Goal: Contribute content: Add original content to the website for others to see

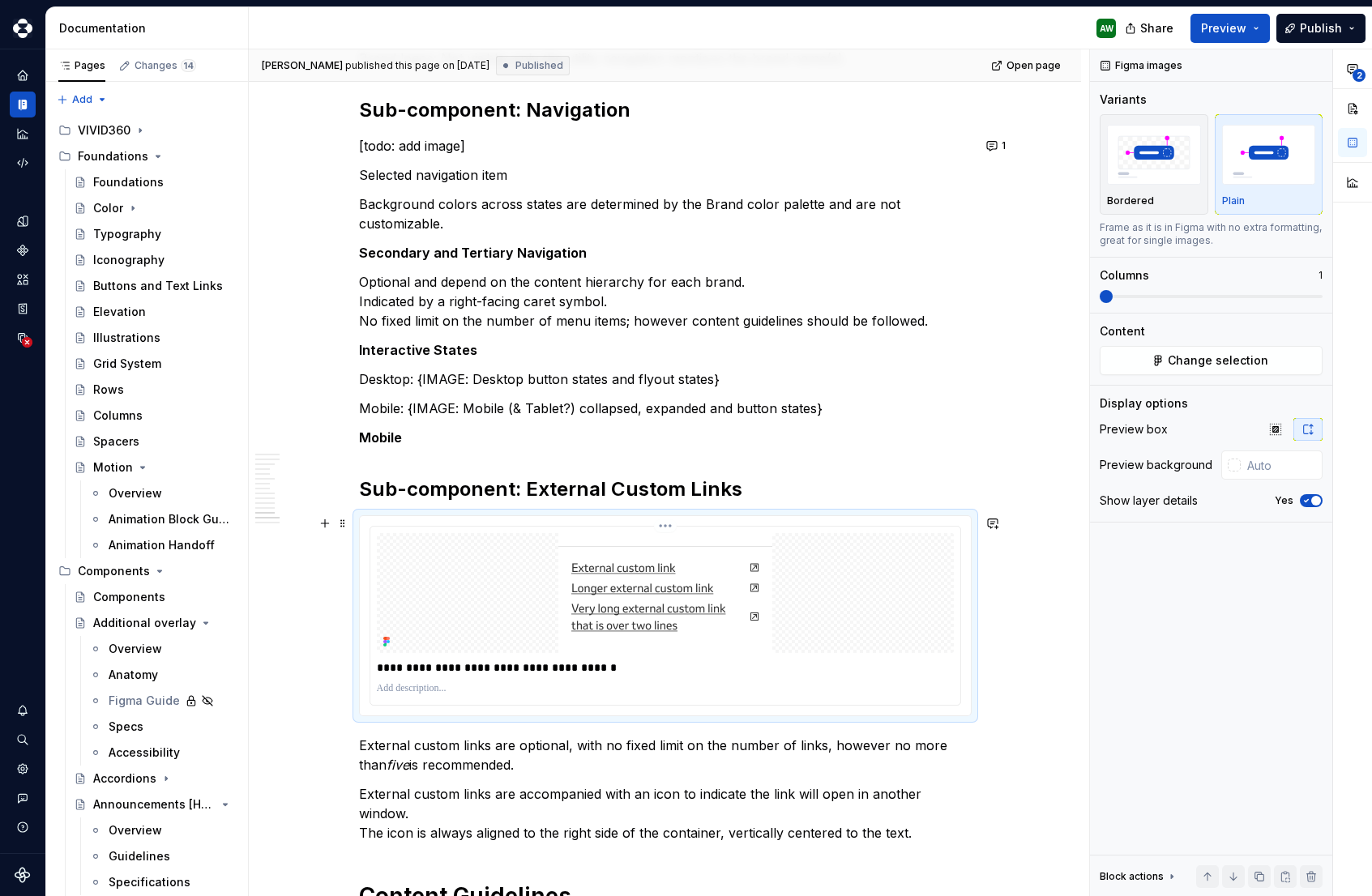
scroll to position [3380, 0]
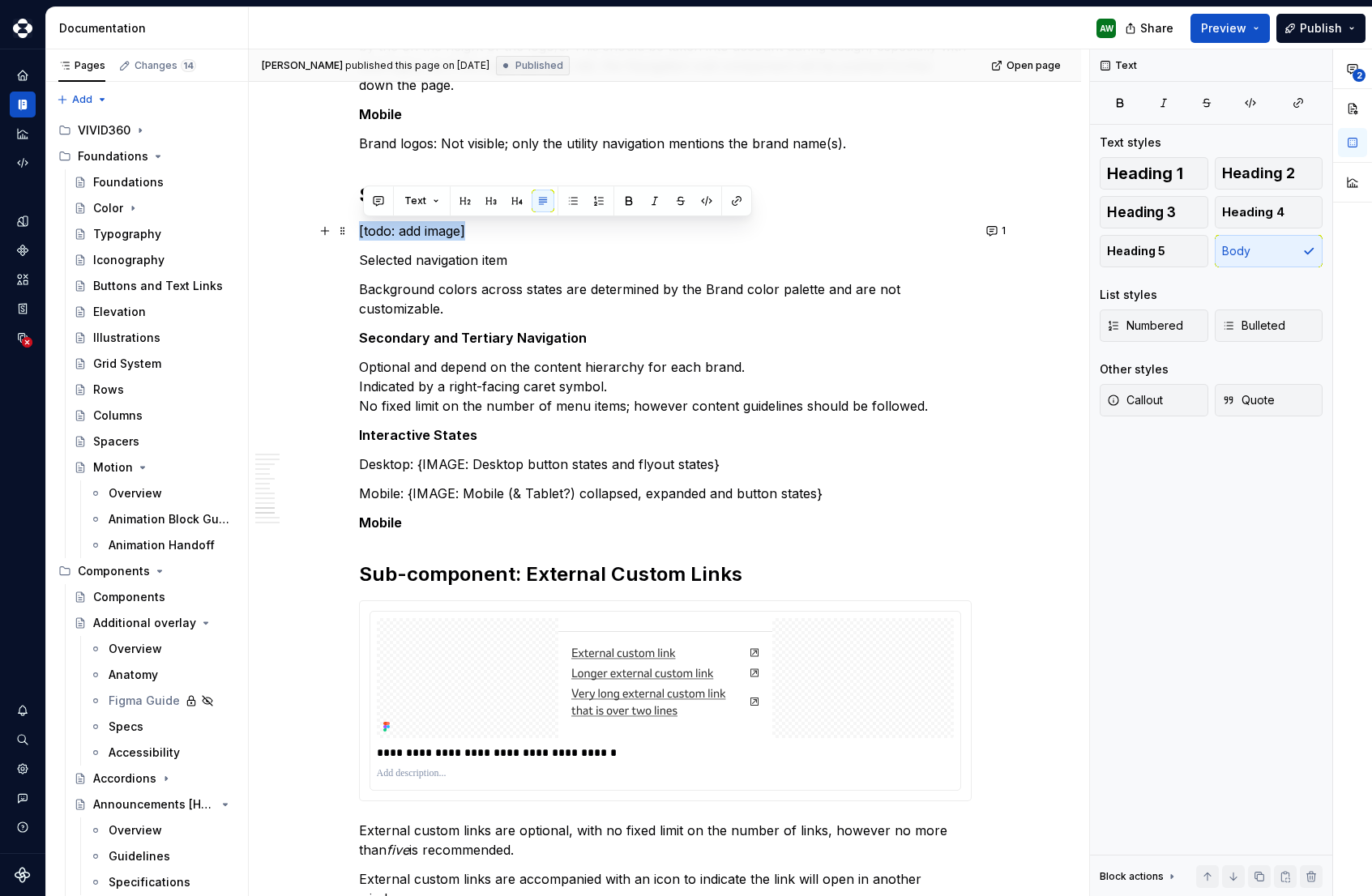
drag, startPoint x: 481, startPoint y: 232, endPoint x: 359, endPoint y: 231, distance: 122.0
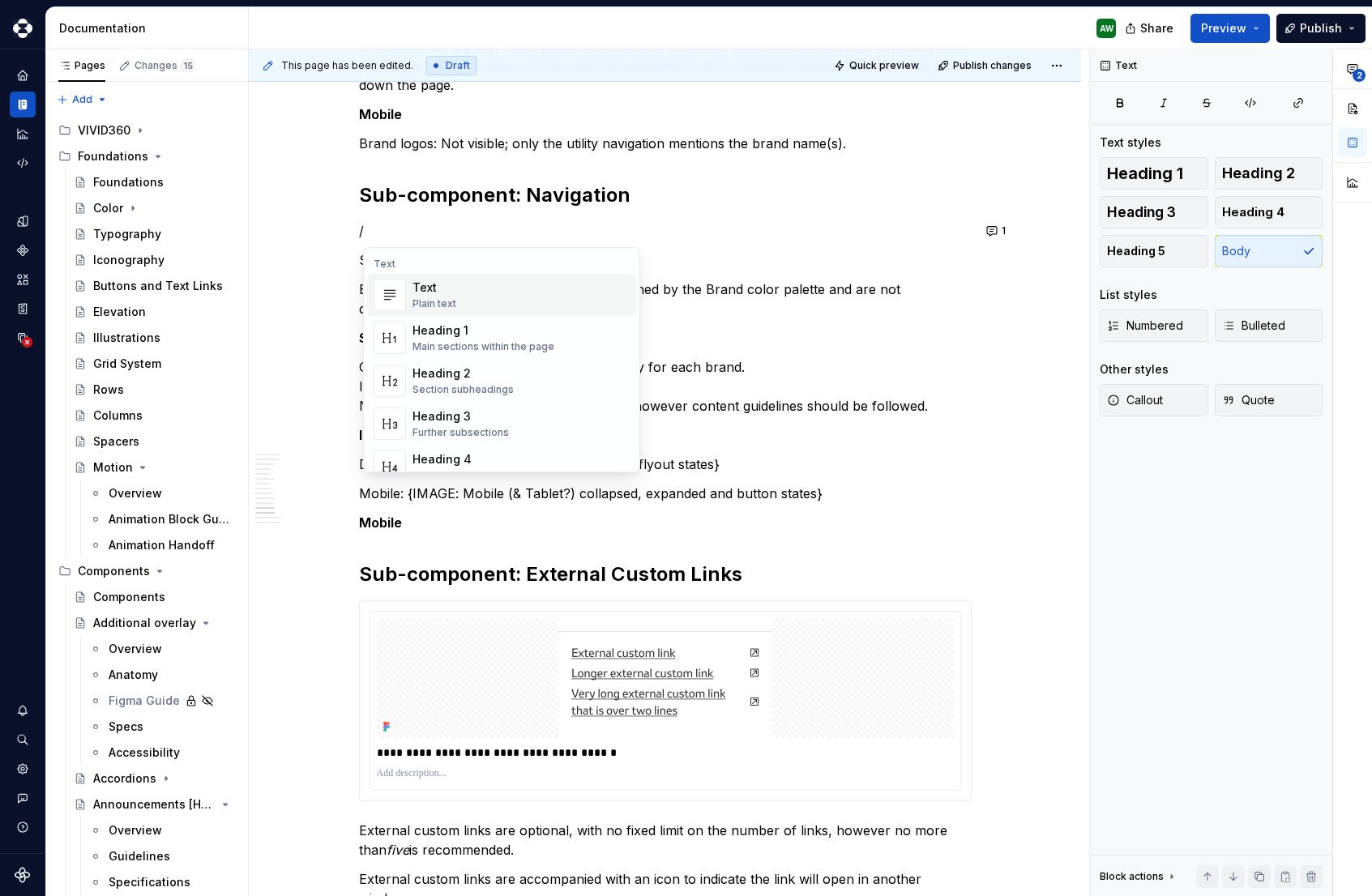
type textarea "*"
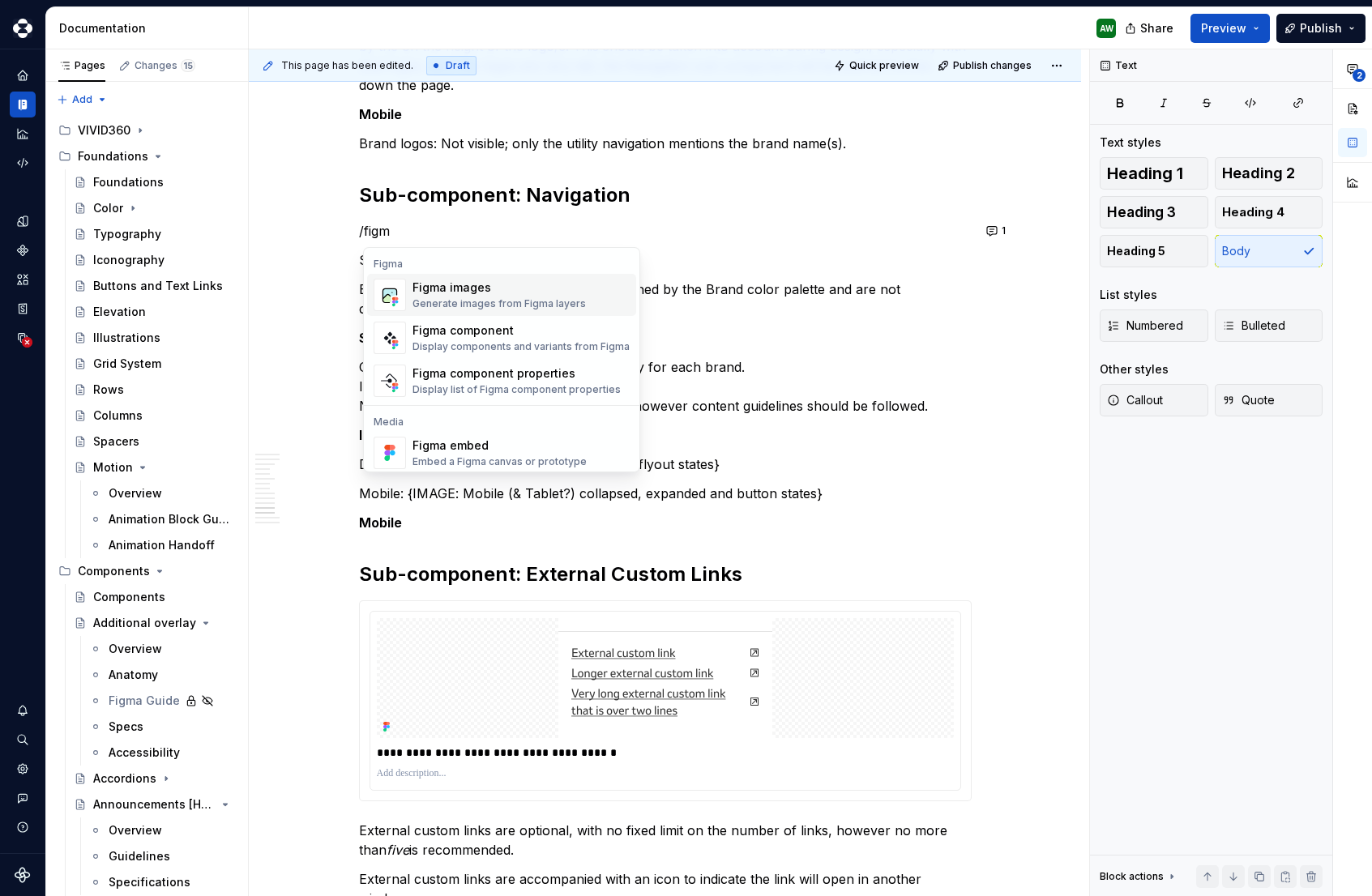
click at [469, 296] on div "Figma images Generate images from Figma layers" at bounding box center [499, 294] width 174 height 30
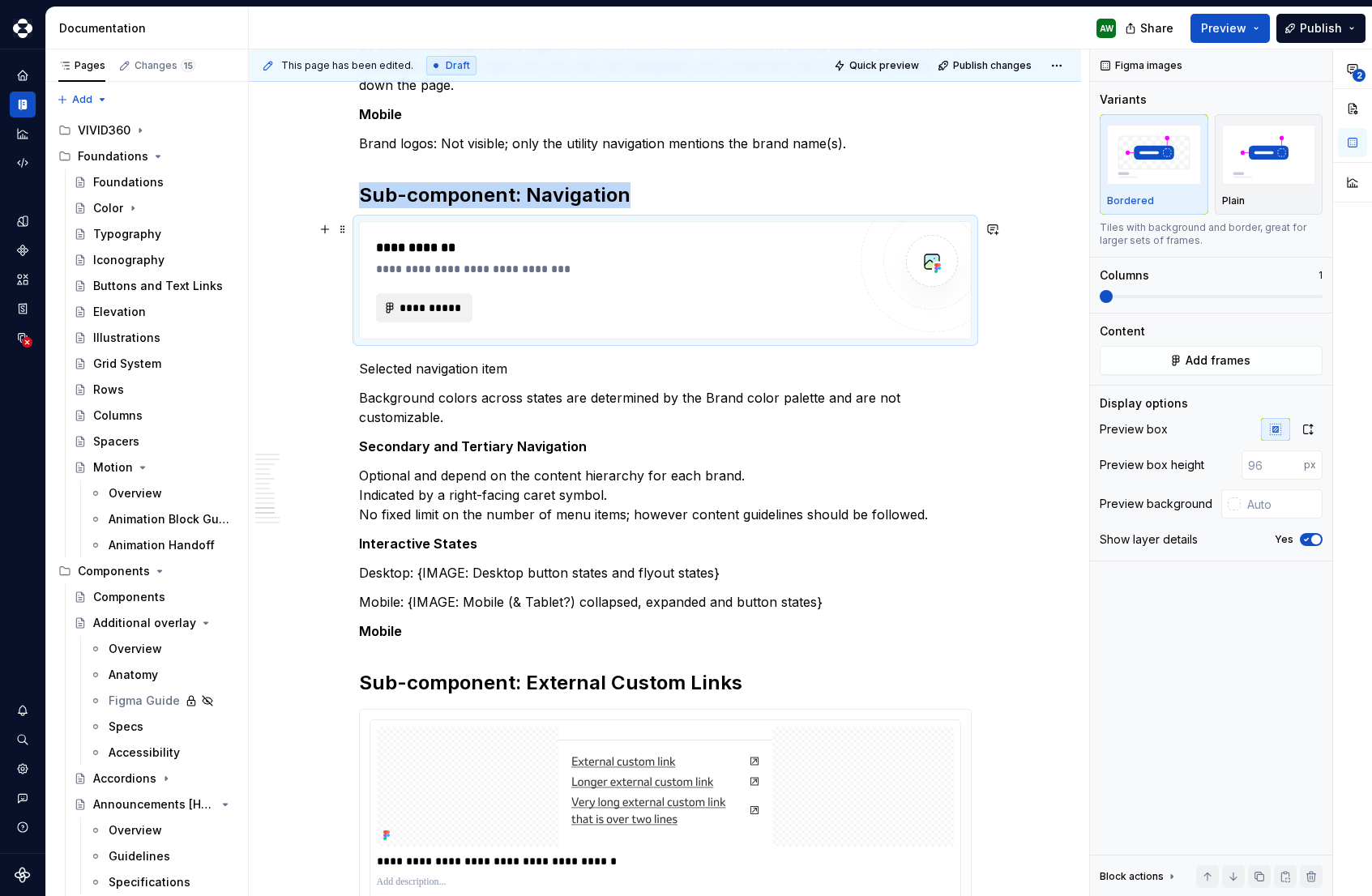
click at [423, 301] on span "**********" at bounding box center [431, 307] width 63 height 16
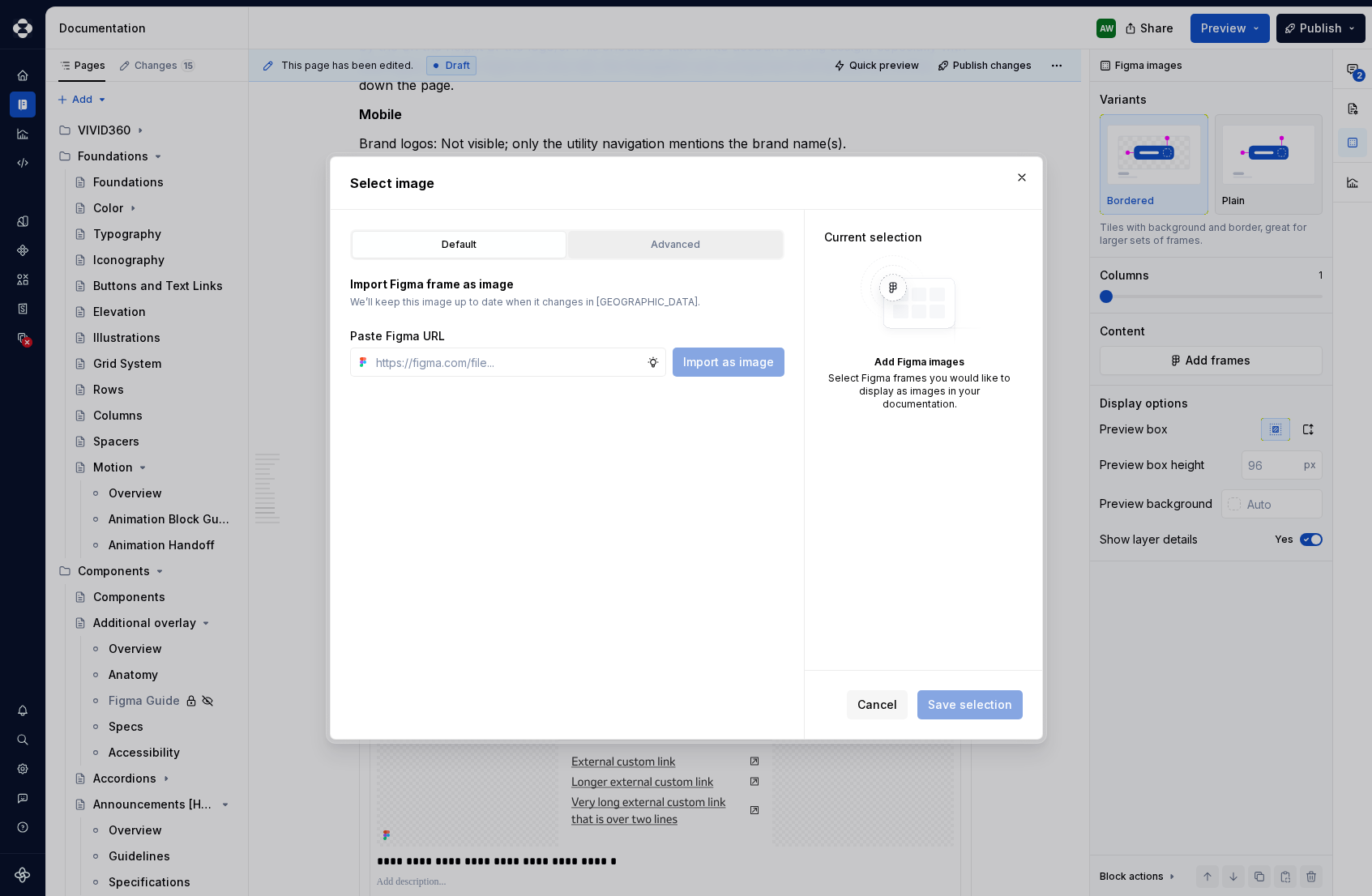
click at [656, 250] on div "Advanced" at bounding box center [676, 245] width 203 height 16
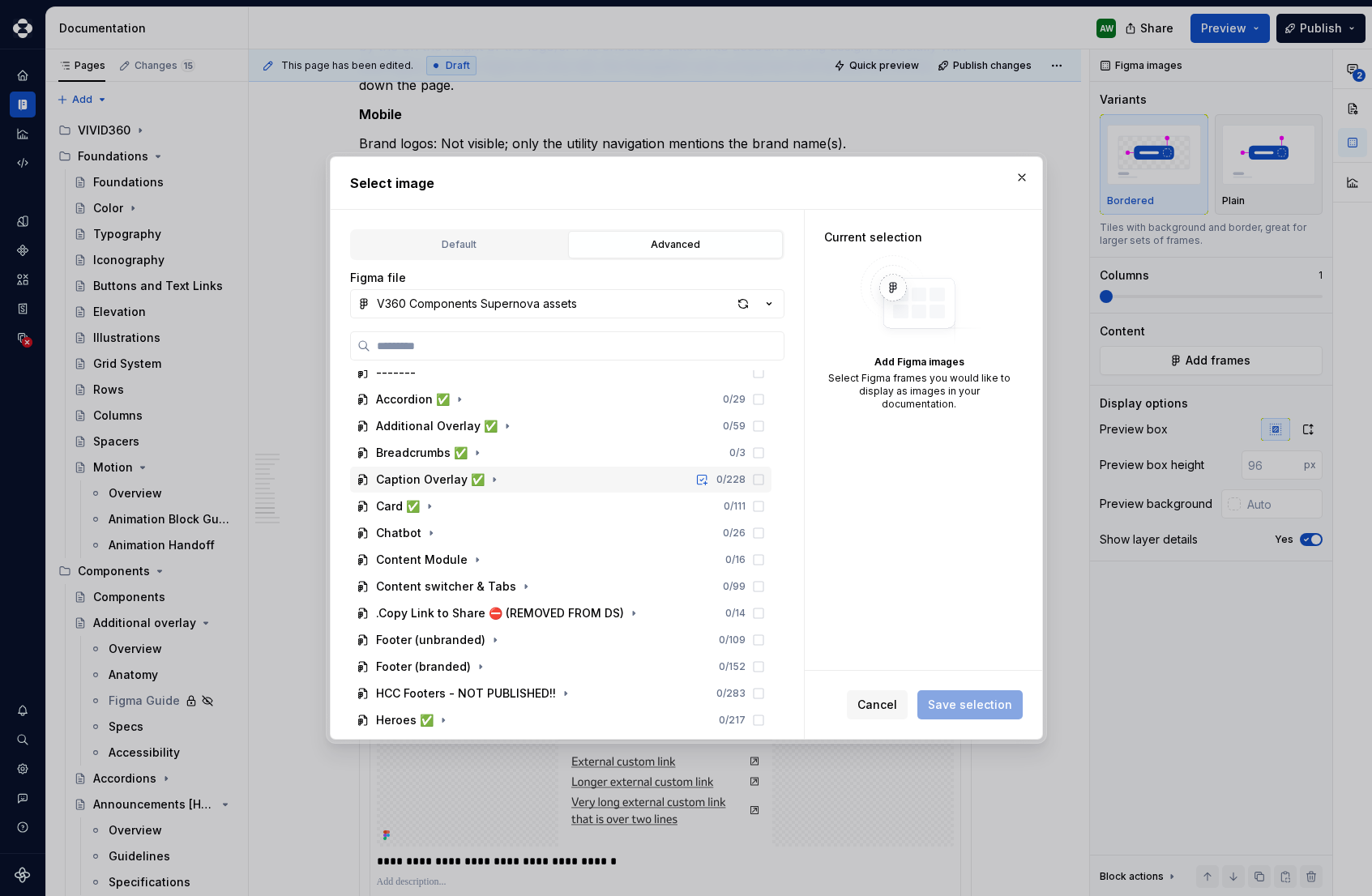
scroll to position [40, 0]
click at [736, 306] on div "button" at bounding box center [743, 304] width 23 height 23
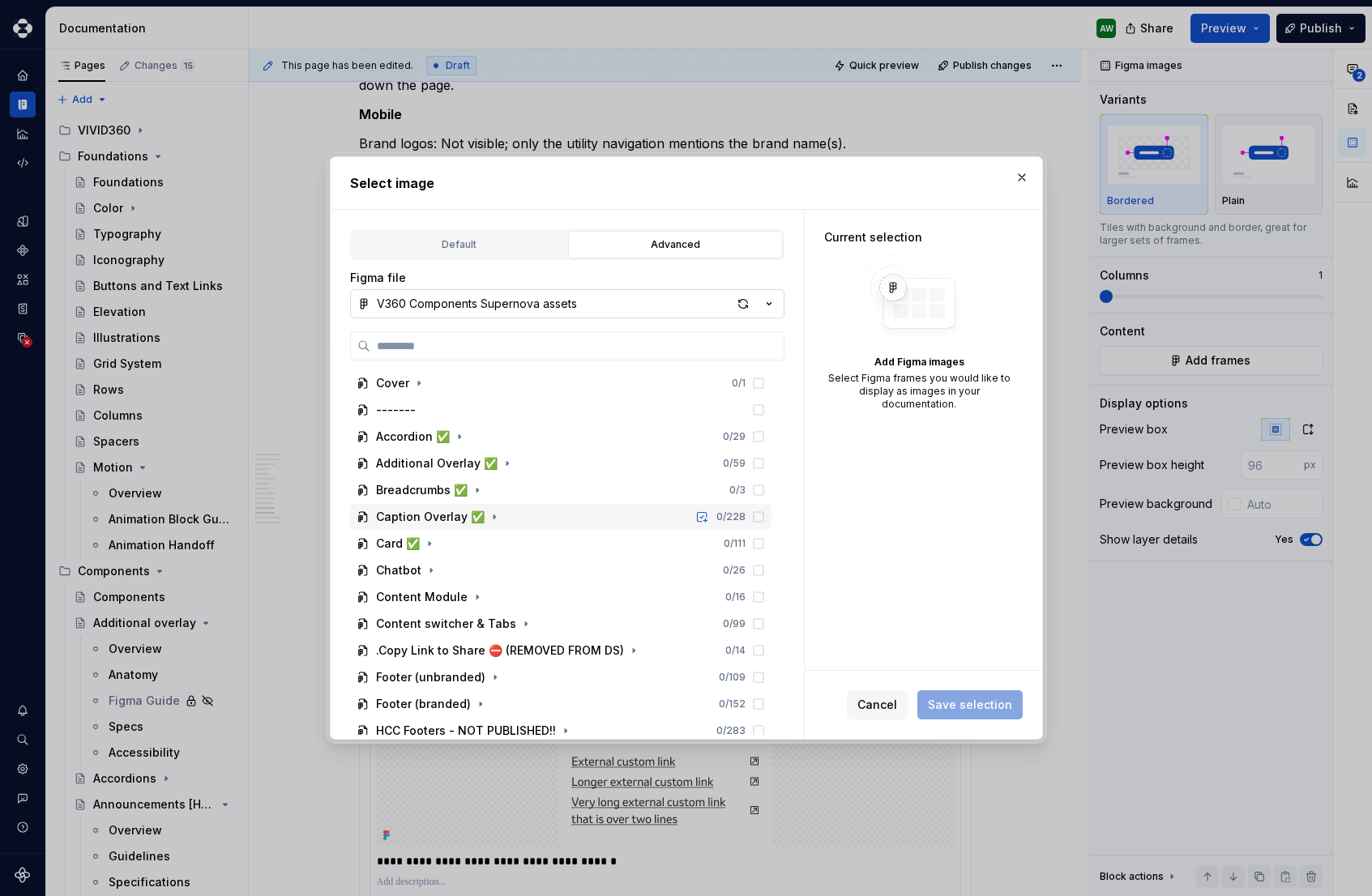
type textarea "*"
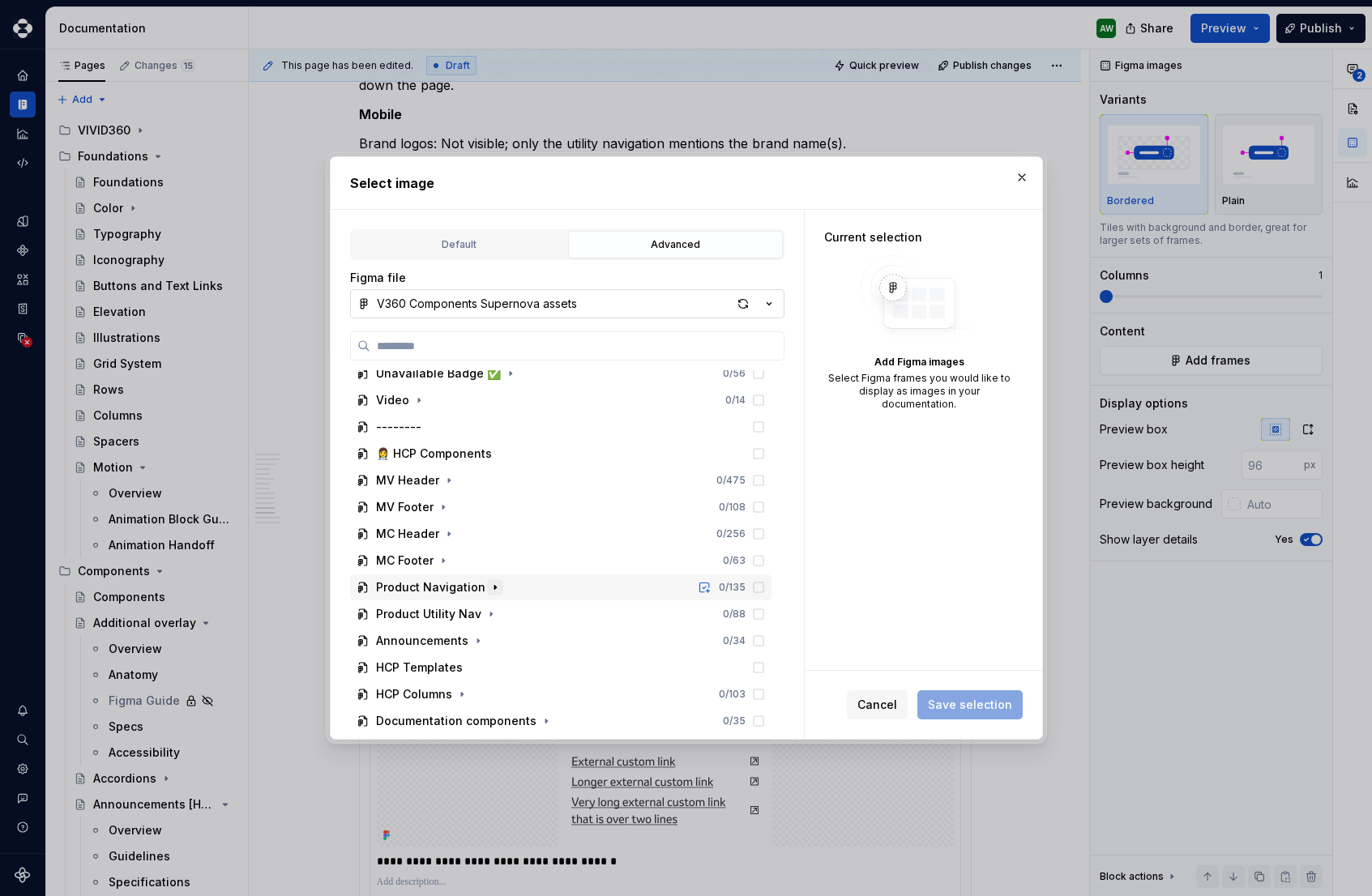
click at [489, 588] on icon "button" at bounding box center [495, 587] width 13 height 13
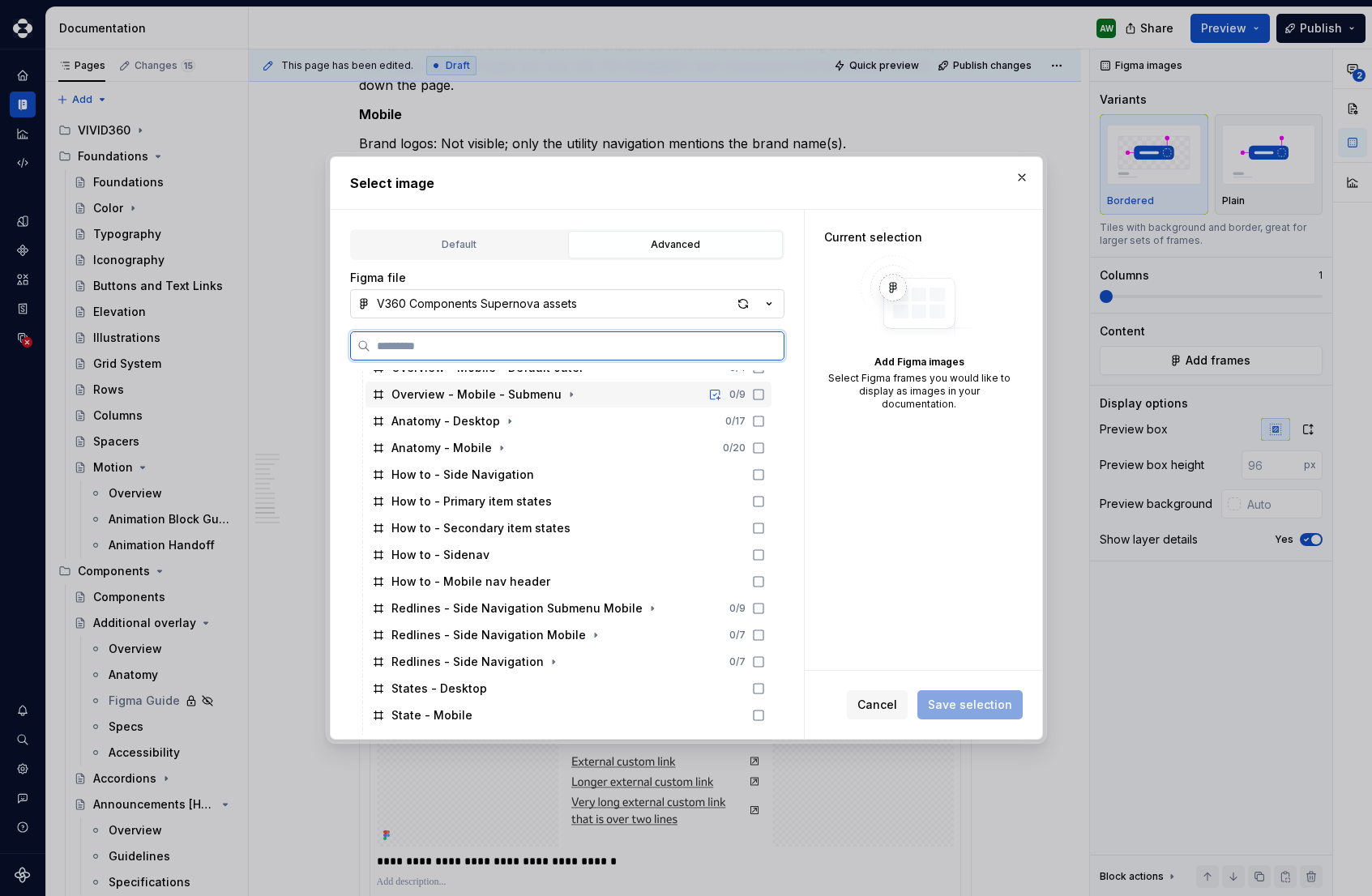
scroll to position [1334, 0]
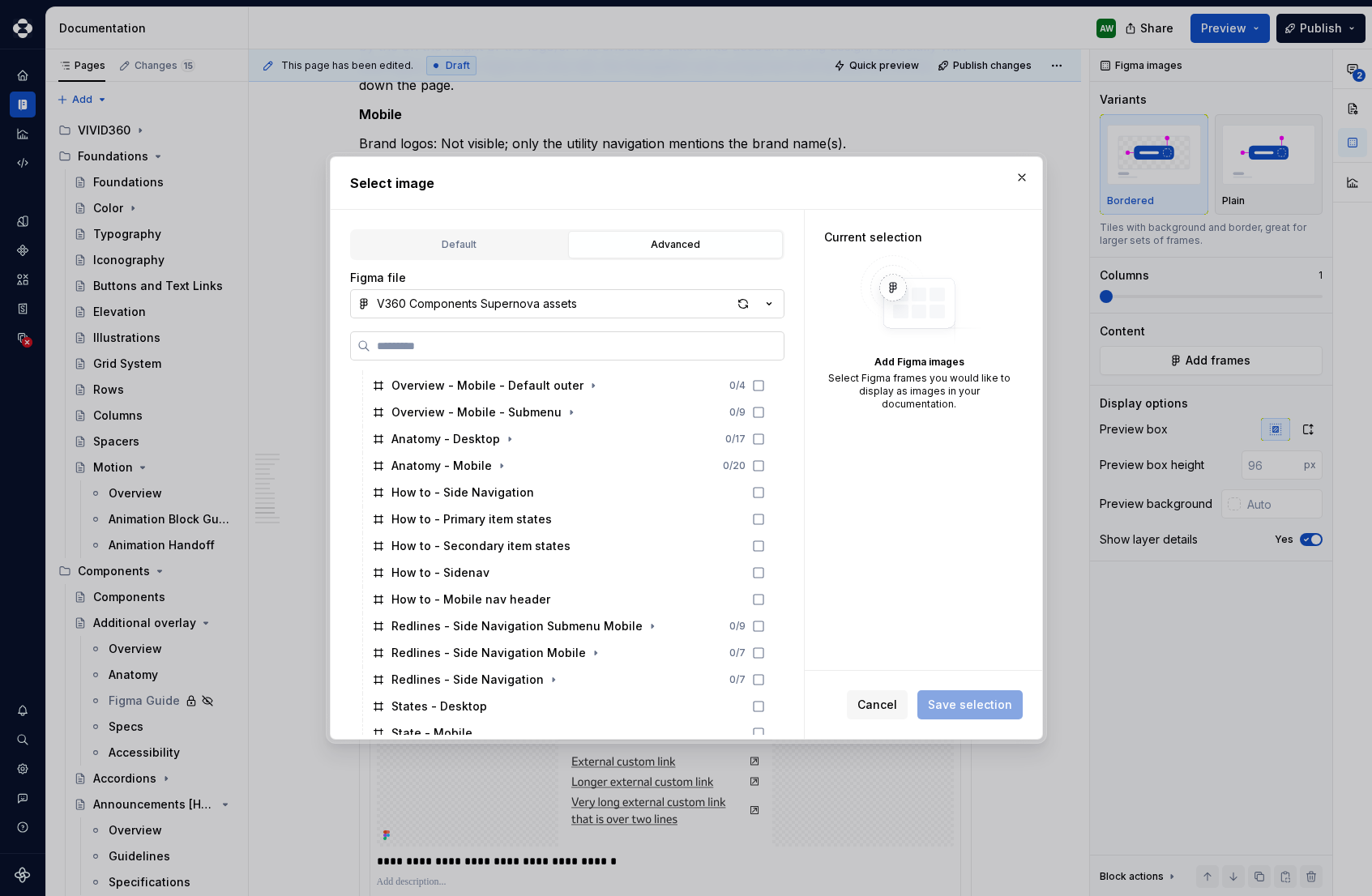
click at [431, 351] on input "search" at bounding box center [577, 346] width 413 height 16
paste input "**********"
type input "**********"
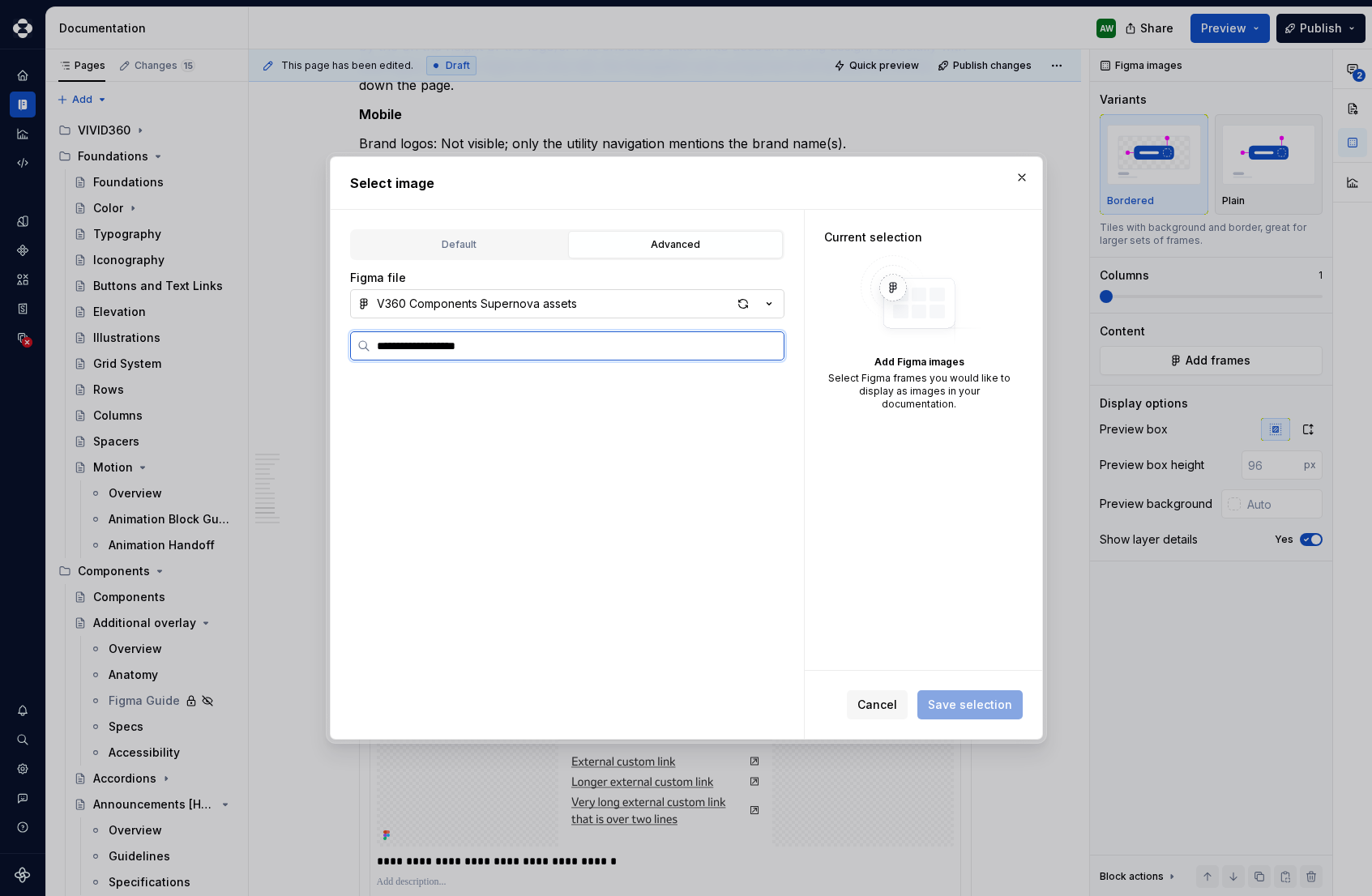
scroll to position [0, 0]
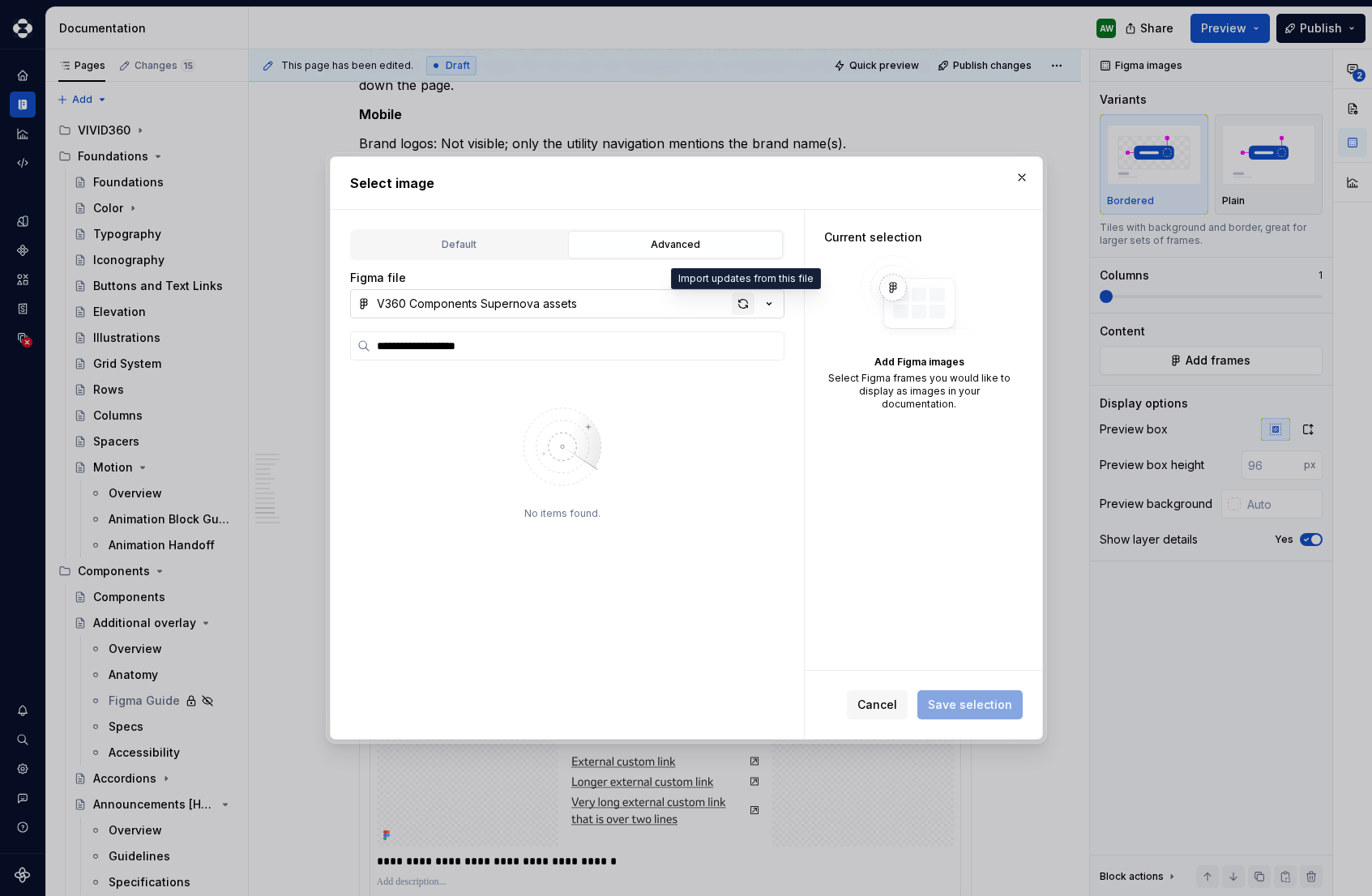
click at [748, 299] on div "button" at bounding box center [743, 304] width 23 height 23
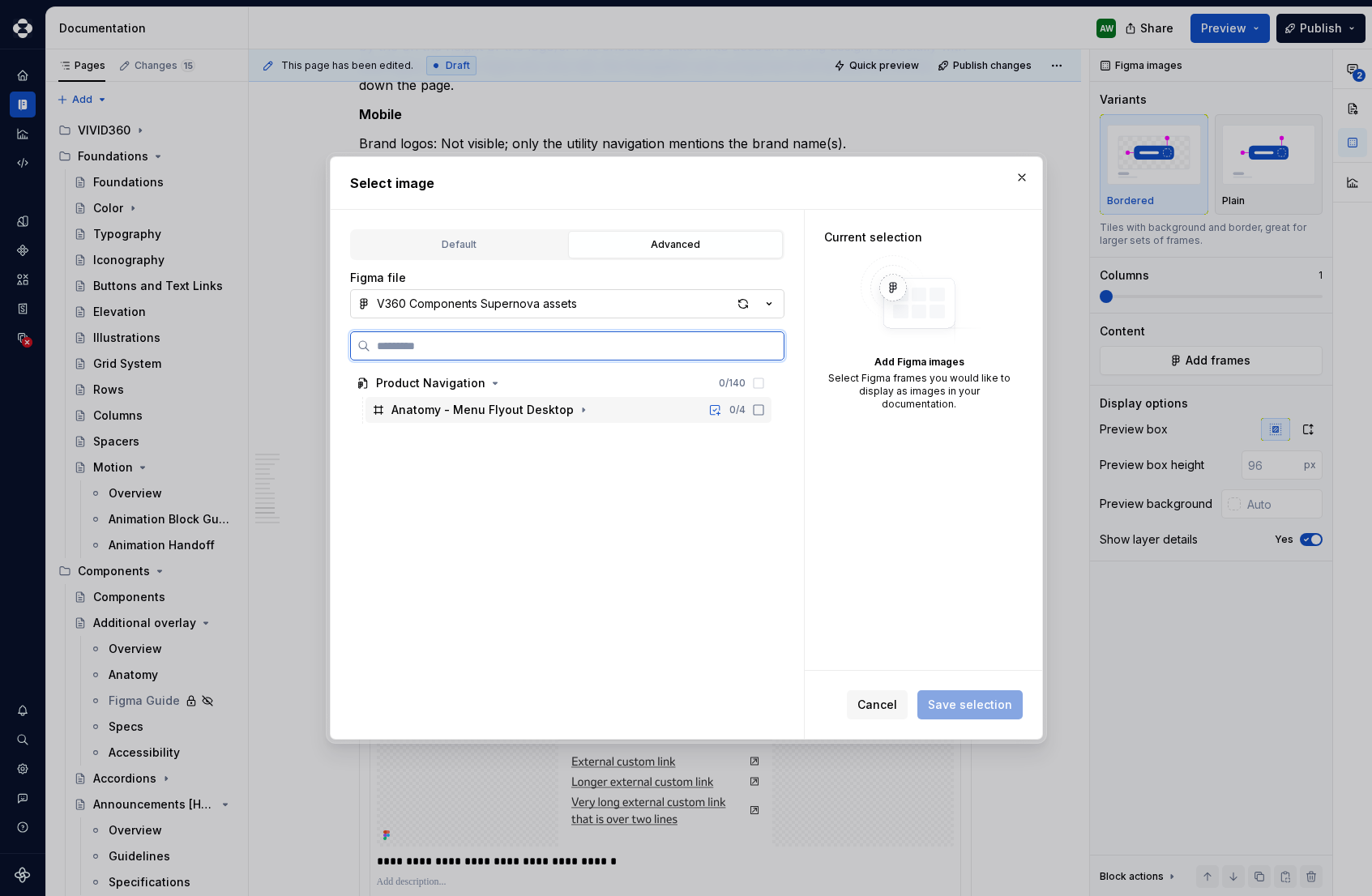
click at [765, 412] on icon at bounding box center [758, 410] width 13 height 13
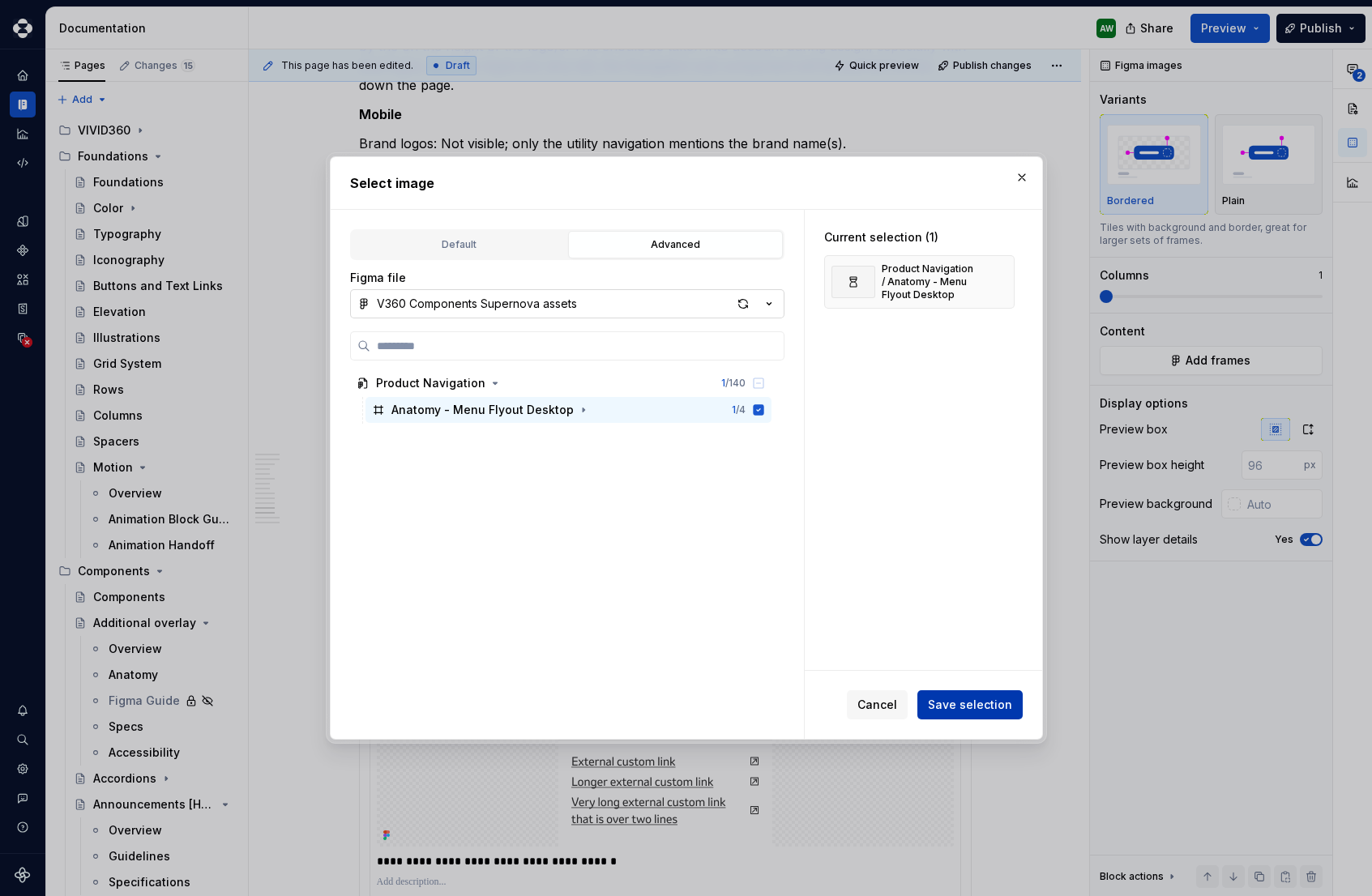
click at [964, 700] on span "Save selection" at bounding box center [970, 705] width 84 height 16
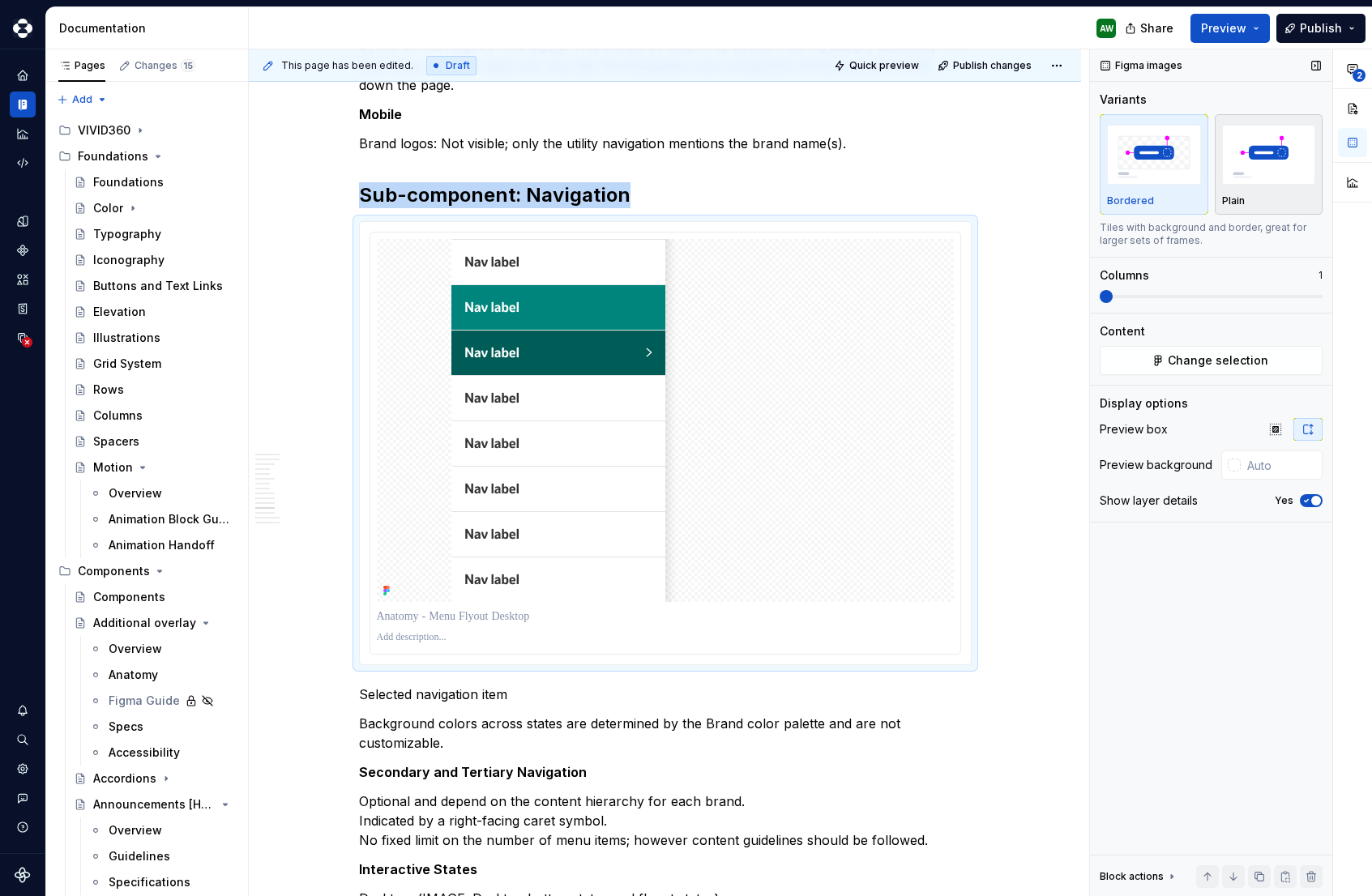
click at [1265, 152] on img "button" at bounding box center [1270, 155] width 94 height 59
click at [635, 372] on img at bounding box center [665, 420] width 428 height 363
click at [1199, 365] on span "Change selection" at bounding box center [1218, 360] width 101 height 16
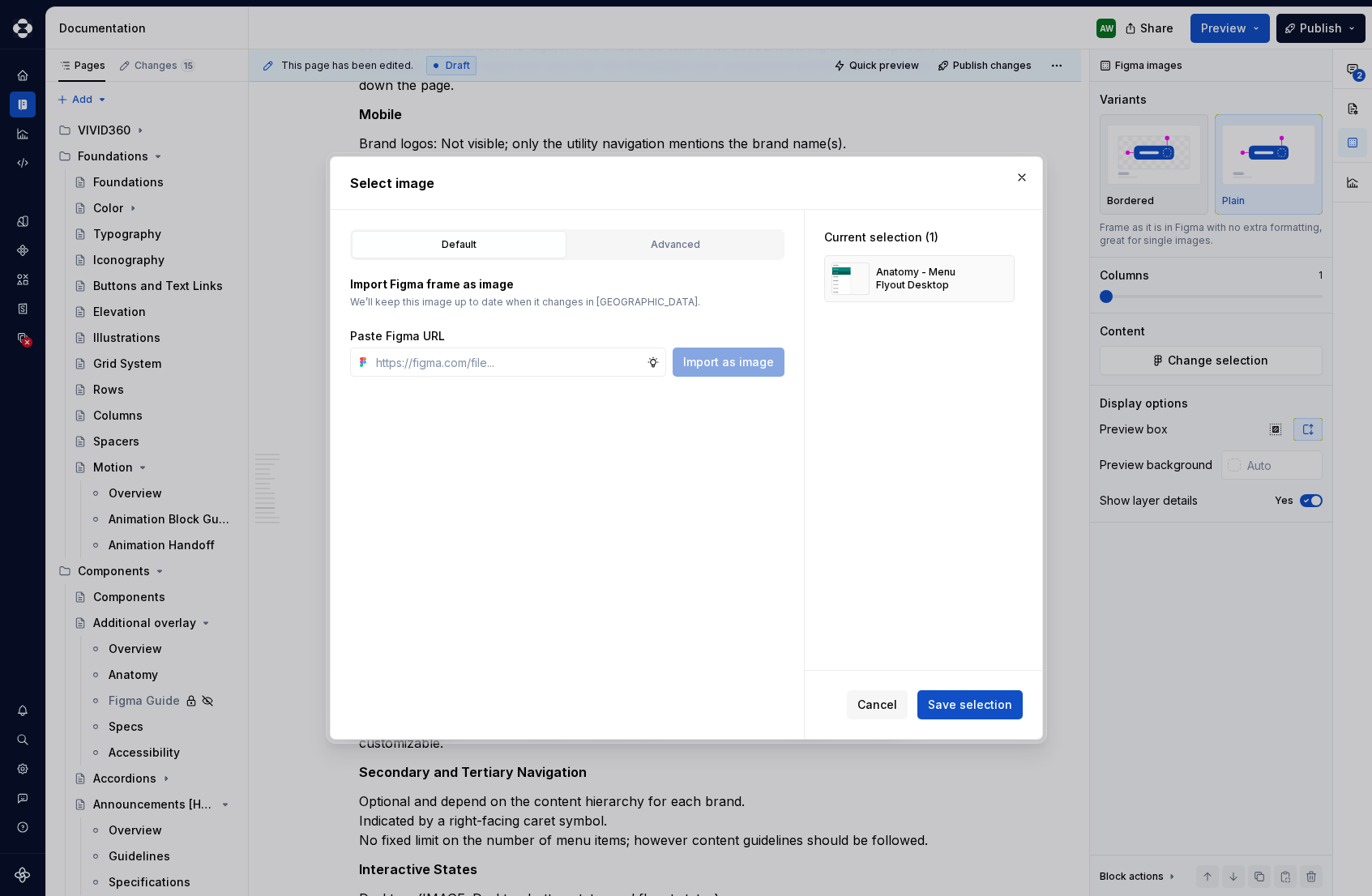
click at [684, 312] on div "Import Figma frame as image We’ll keep this image up to date when it changes in…" at bounding box center [567, 326] width 434 height 101
click at [651, 247] on div "Advanced" at bounding box center [676, 245] width 203 height 16
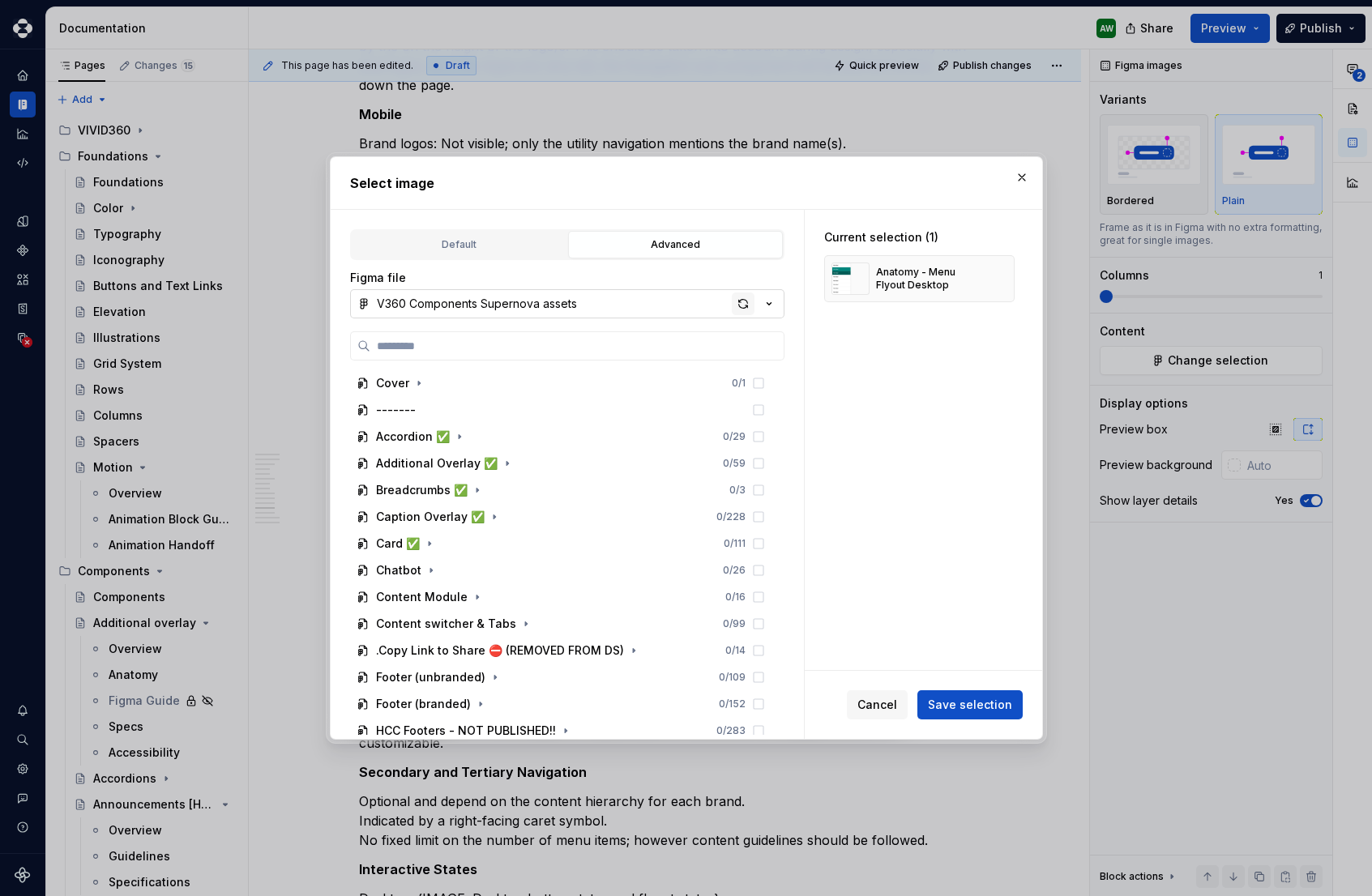
click at [747, 306] on div "button" at bounding box center [743, 304] width 23 height 23
type textarea "*"
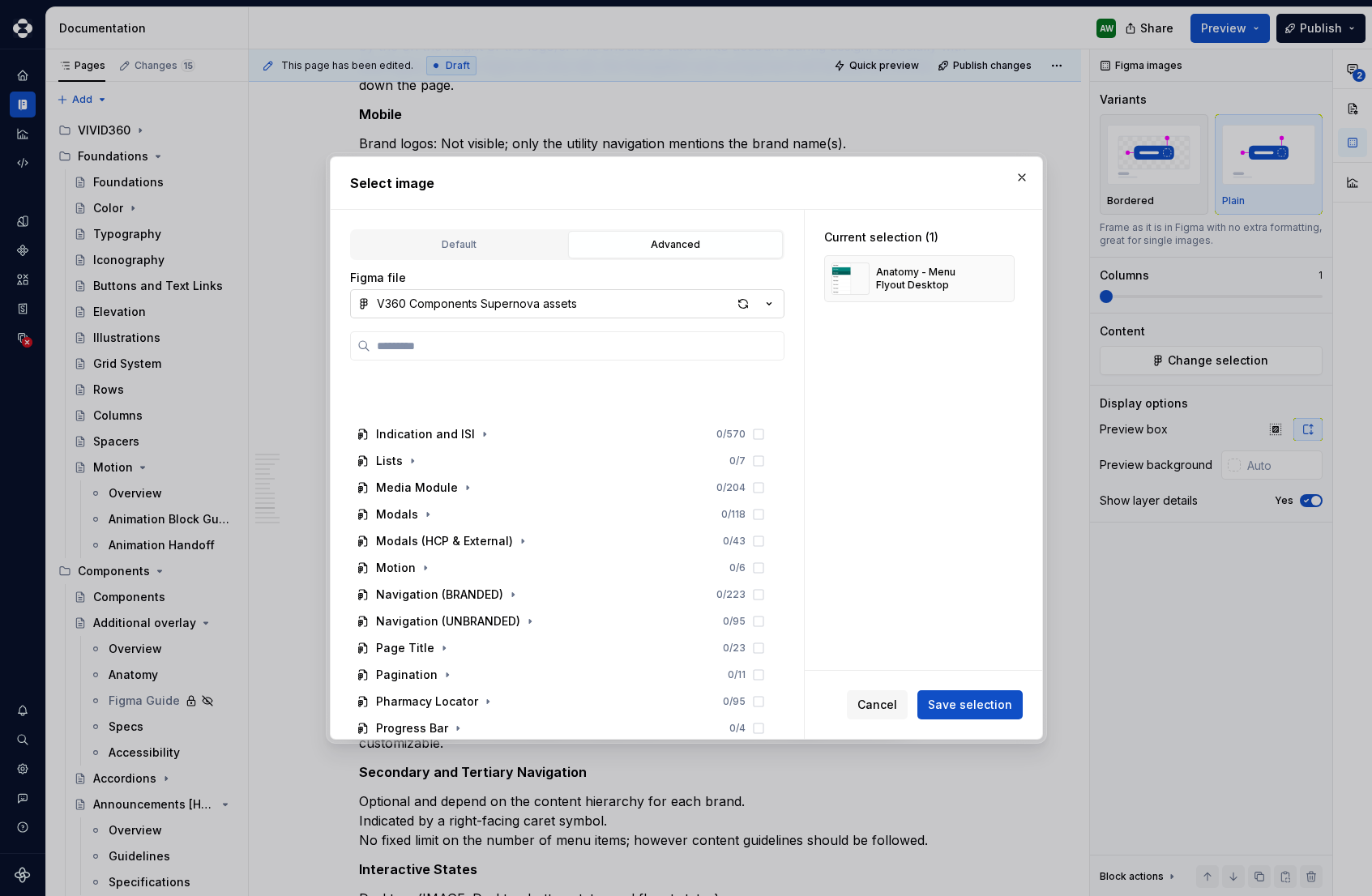
scroll to position [919, 0]
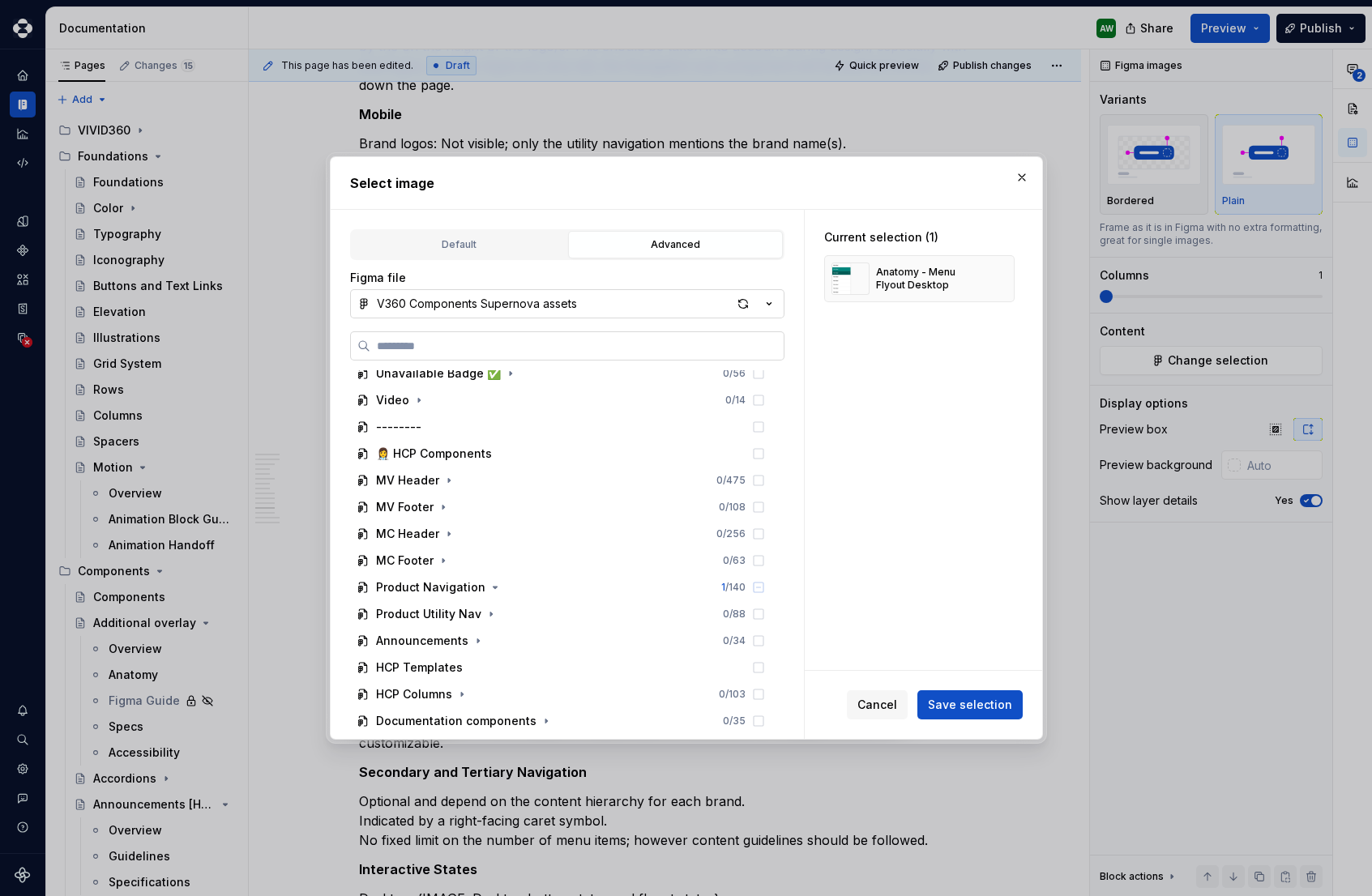
click at [417, 348] on input "search" at bounding box center [577, 346] width 413 height 16
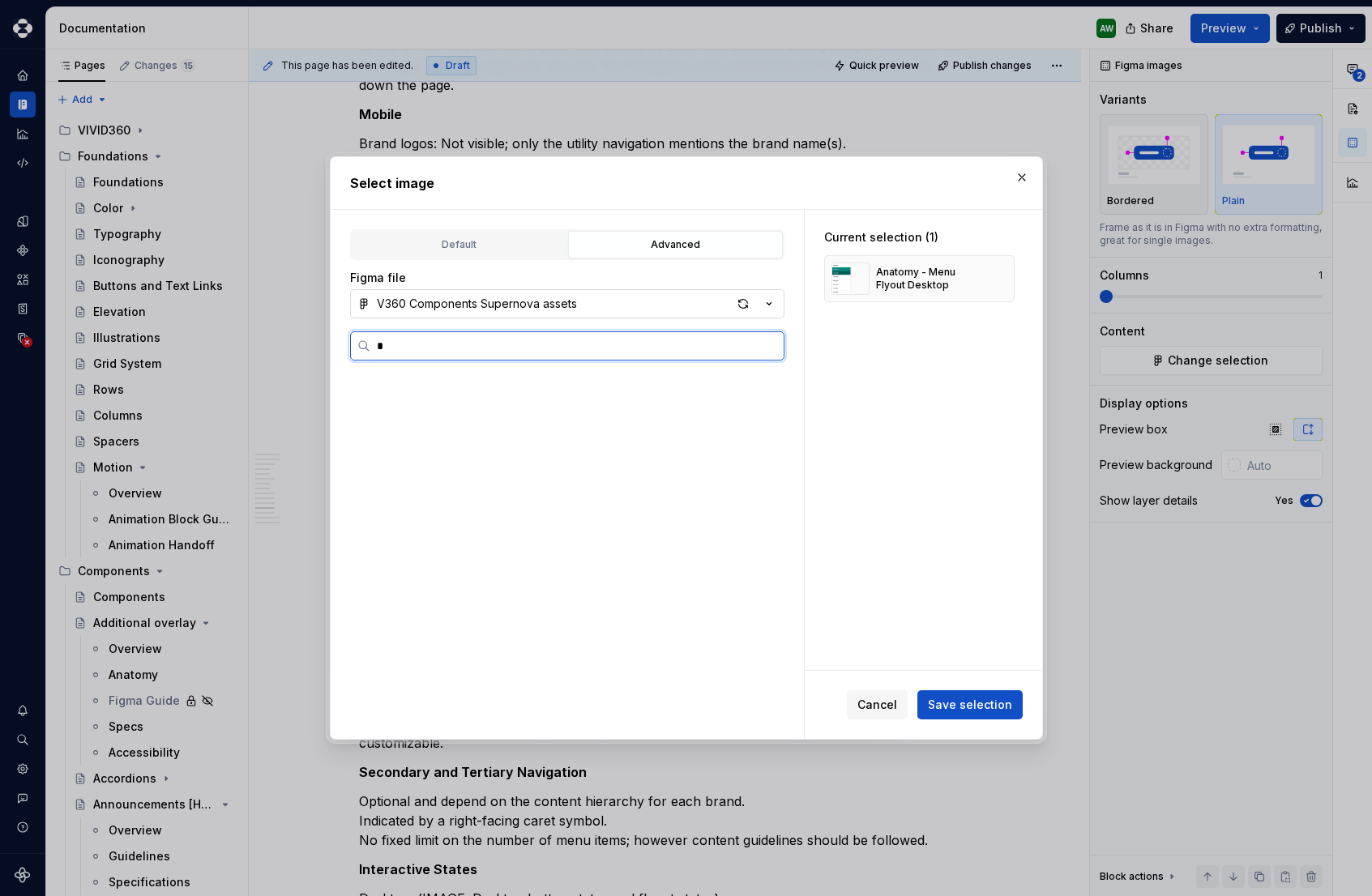
scroll to position [0, 0]
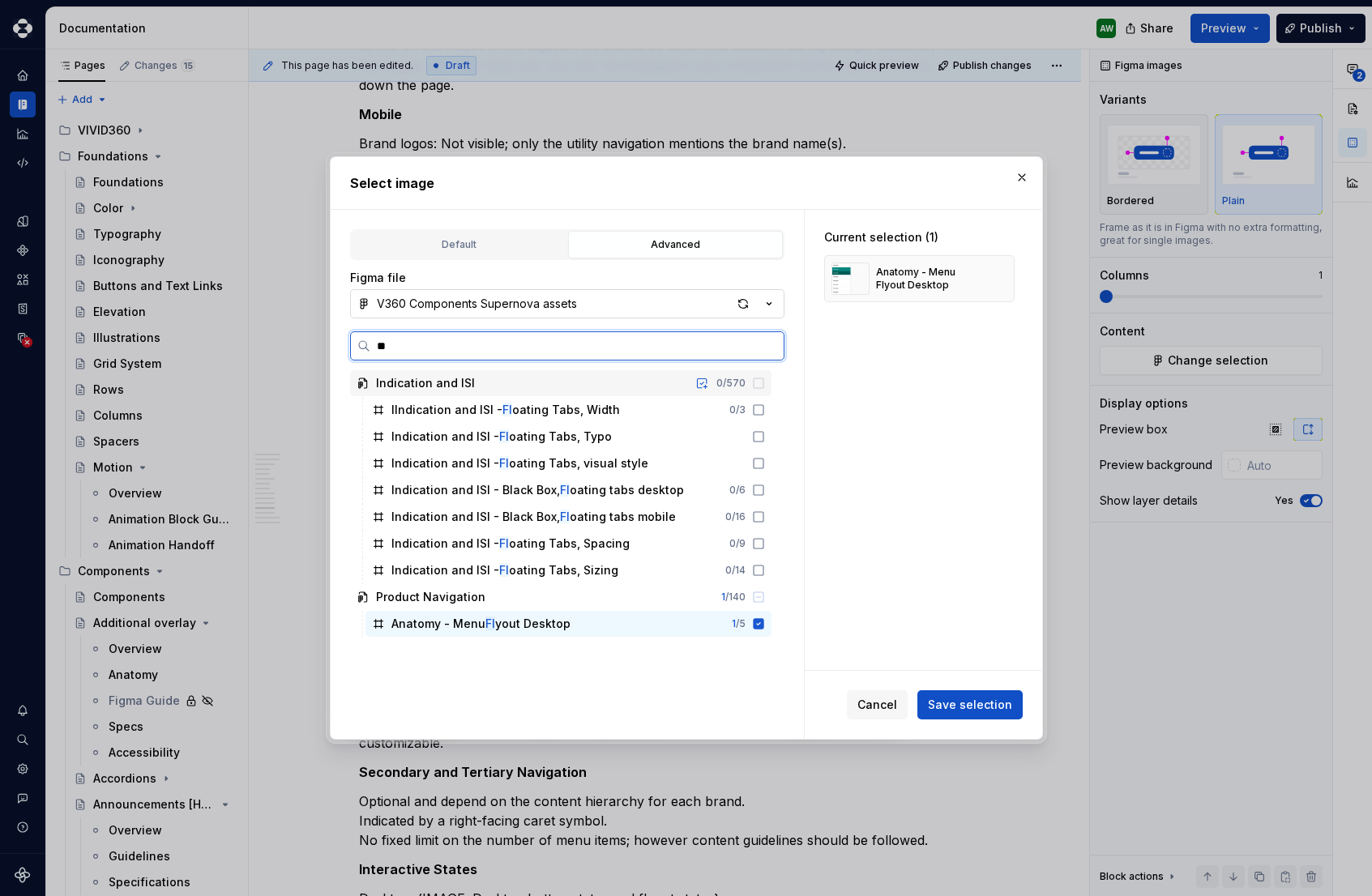
type input "***"
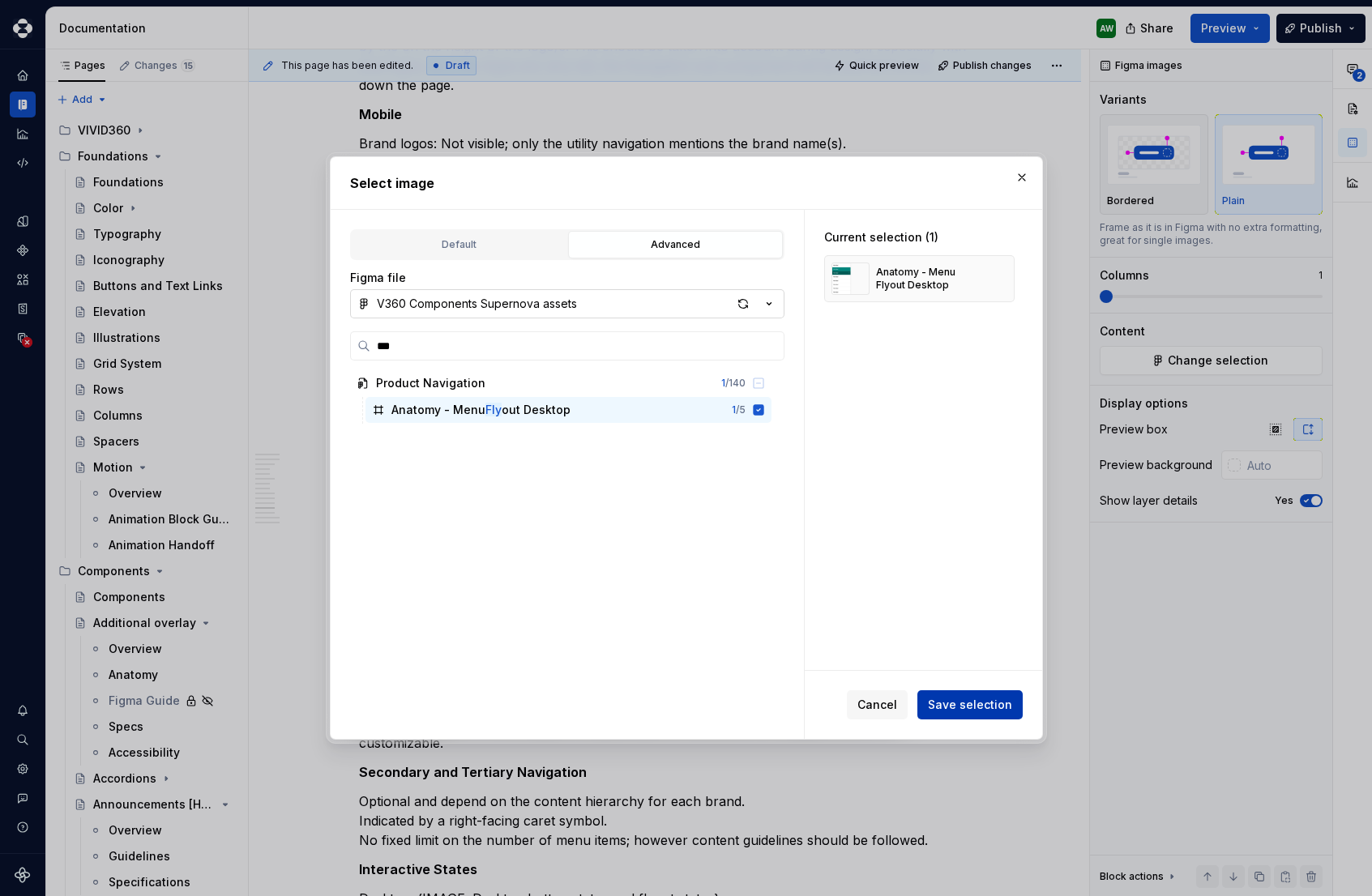
click at [948, 716] on button "Save selection" at bounding box center [970, 705] width 105 height 30
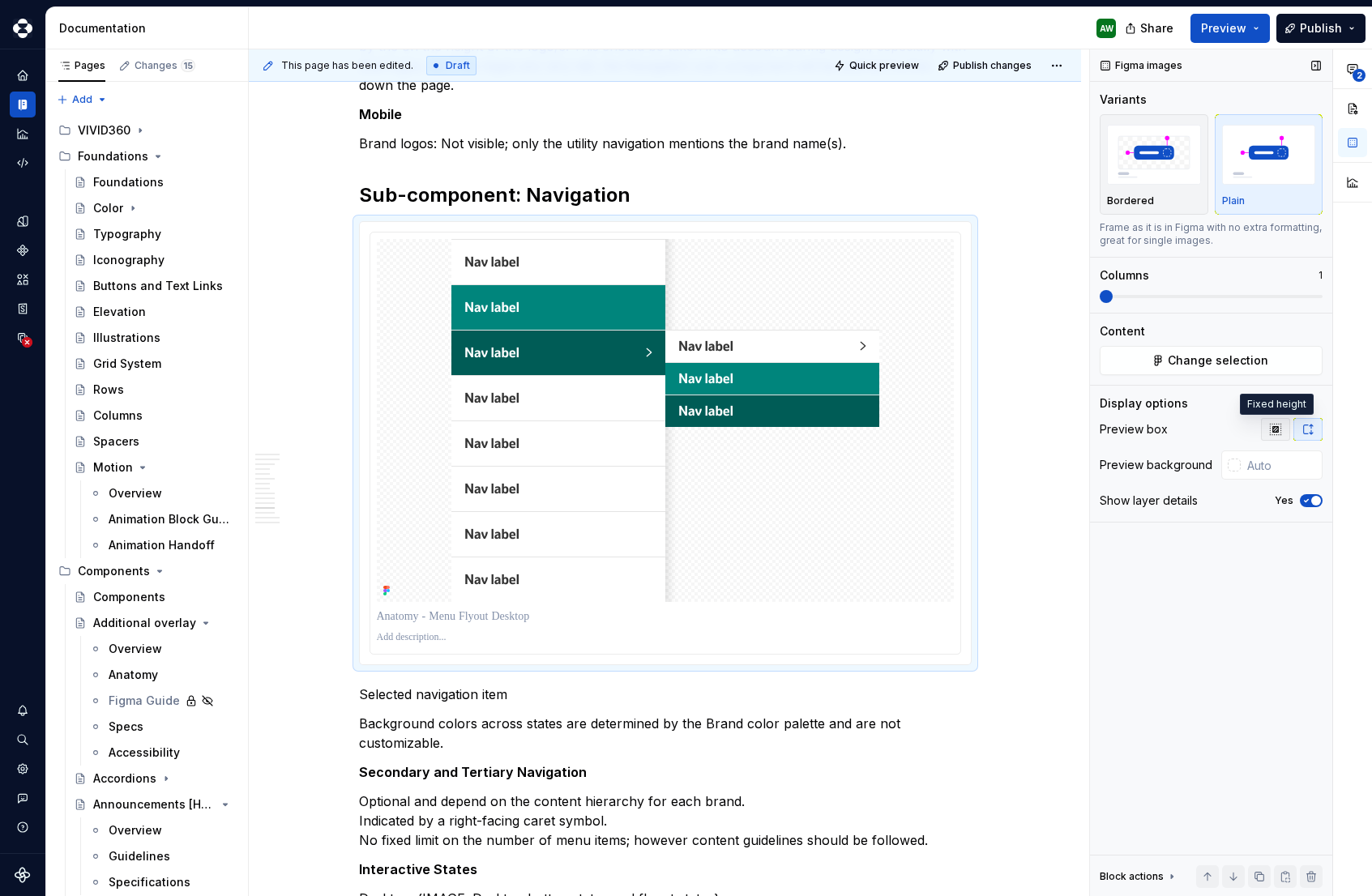
click at [1279, 430] on icon "button" at bounding box center [1276, 429] width 13 height 13
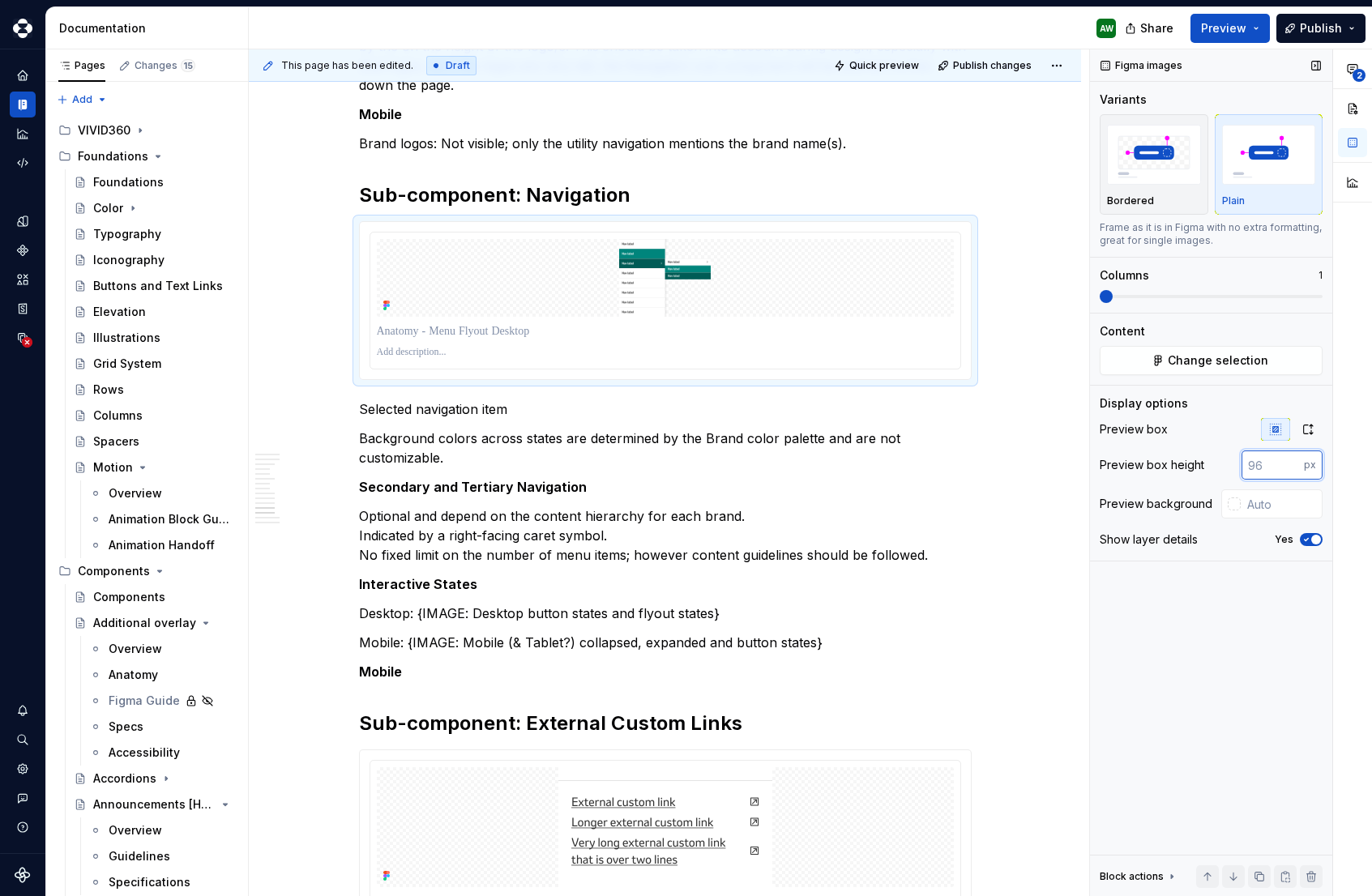
click at [1251, 456] on input "number" at bounding box center [1273, 465] width 63 height 30
click at [1260, 465] on input "number" at bounding box center [1273, 465] width 63 height 30
click at [1290, 464] on input "1" at bounding box center [1273, 465] width 63 height 30
click at [1290, 464] on input "2" at bounding box center [1273, 465] width 63 height 30
click at [1290, 464] on input "3" at bounding box center [1273, 465] width 63 height 30
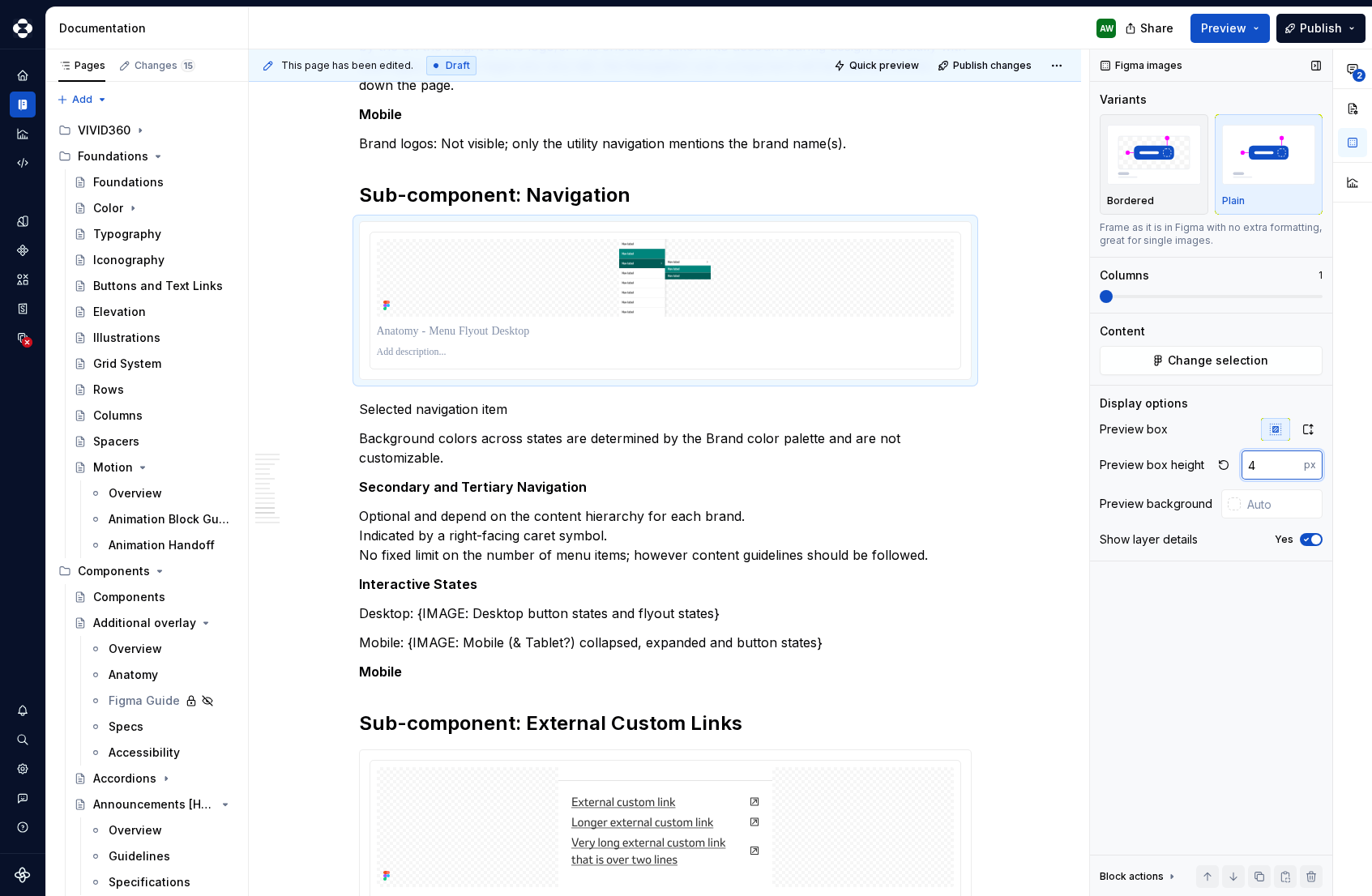
click at [1290, 464] on input "4" at bounding box center [1273, 465] width 63 height 30
click at [1290, 464] on input "115" at bounding box center [1273, 465] width 63 height 30
click at [1208, 590] on div "Figma images Variants Bordered Plain Frame as it is in Figma with no extra form…" at bounding box center [1210, 473] width 242 height 847
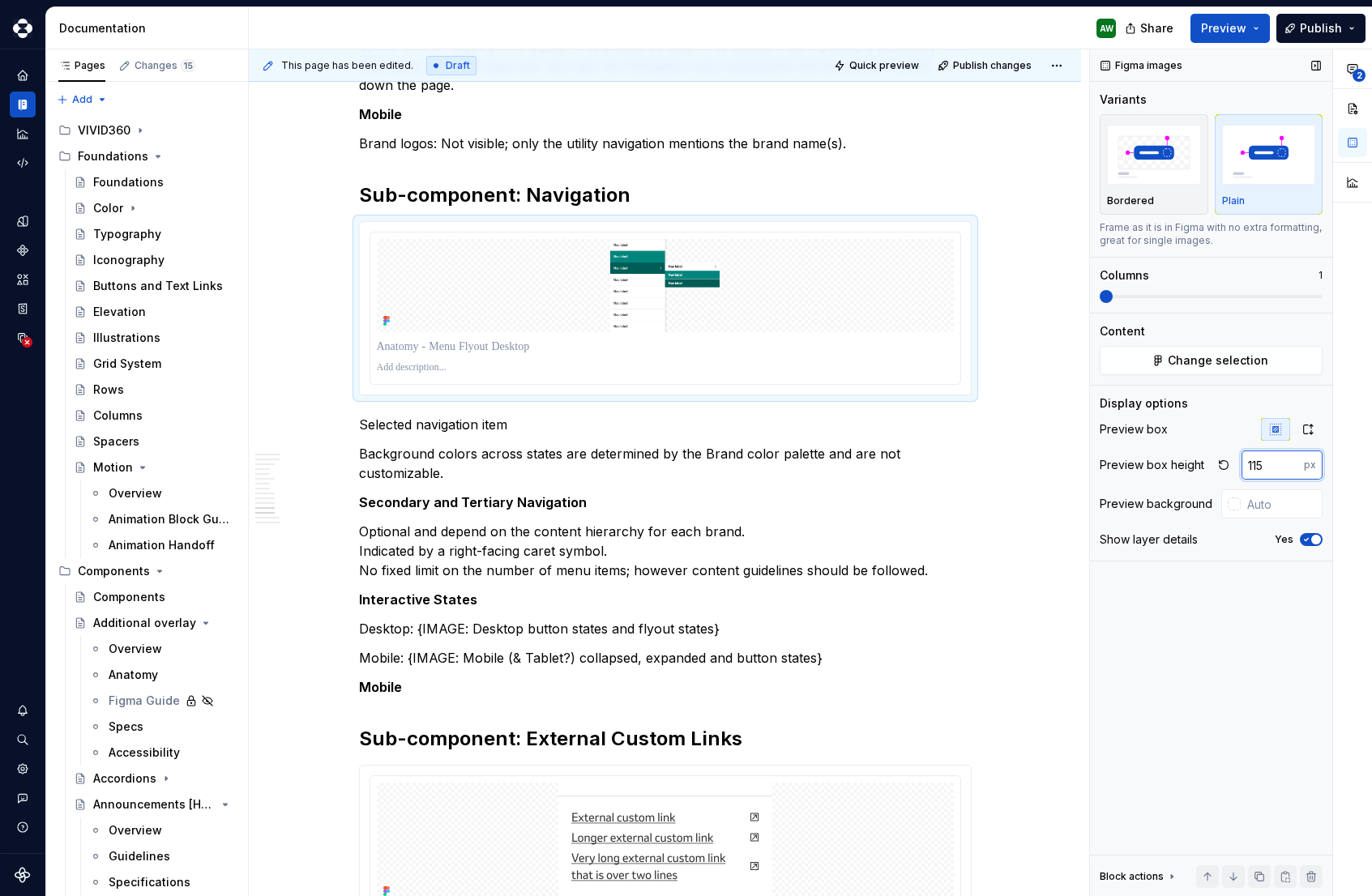
click at [1264, 471] on input "115" at bounding box center [1273, 465] width 63 height 30
click at [1290, 463] on input "180" at bounding box center [1273, 465] width 63 height 30
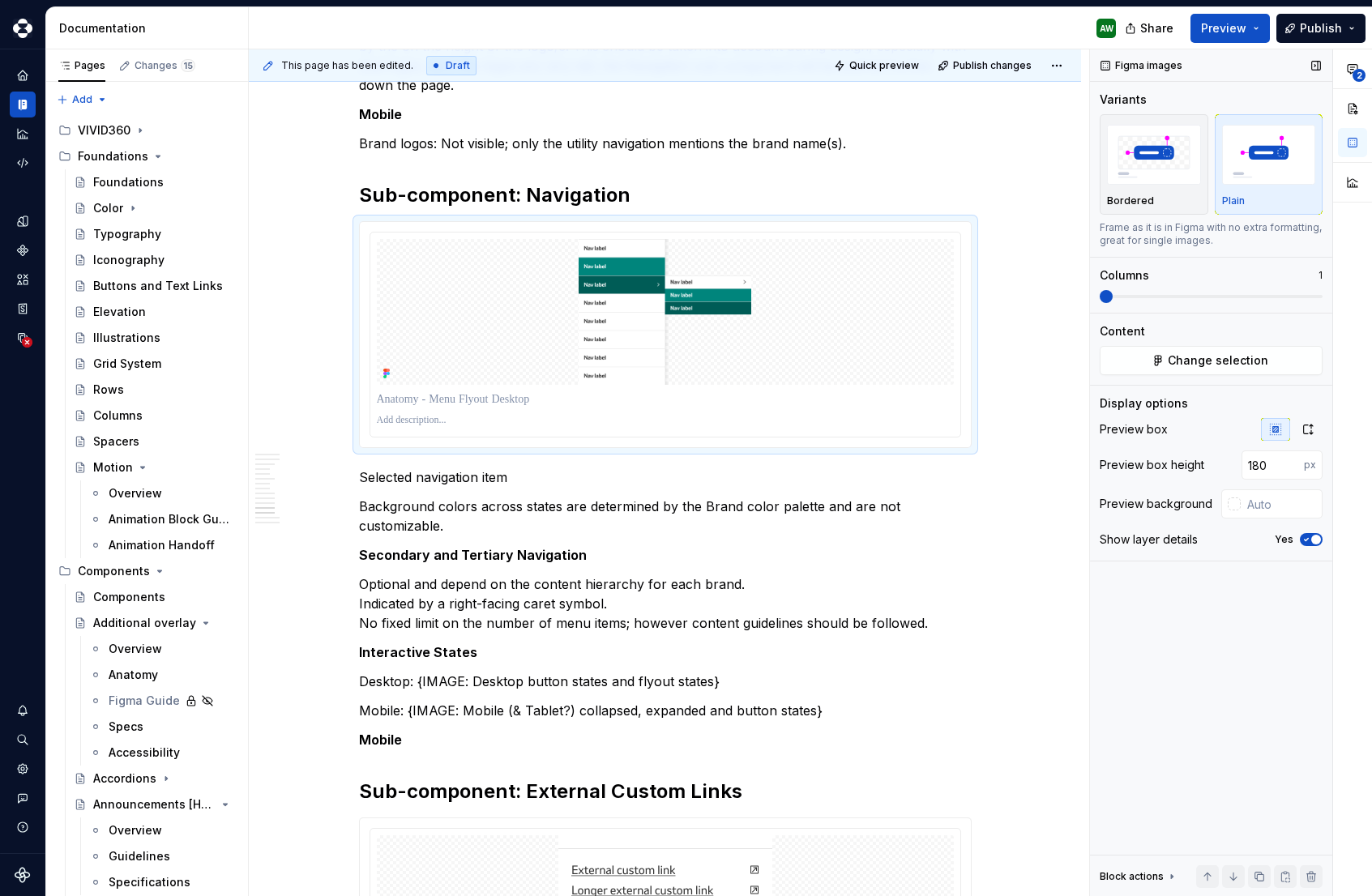
click at [1235, 614] on div "Figma images Variants Bordered Plain Frame as it is in Figma with no extra form…" at bounding box center [1210, 473] width 242 height 847
type input "250"
click at [1294, 462] on input "250" at bounding box center [1273, 465] width 63 height 30
click at [1238, 585] on div "Figma images Variants Bordered Plain Frame as it is in Figma with no extra form…" at bounding box center [1210, 473] width 242 height 847
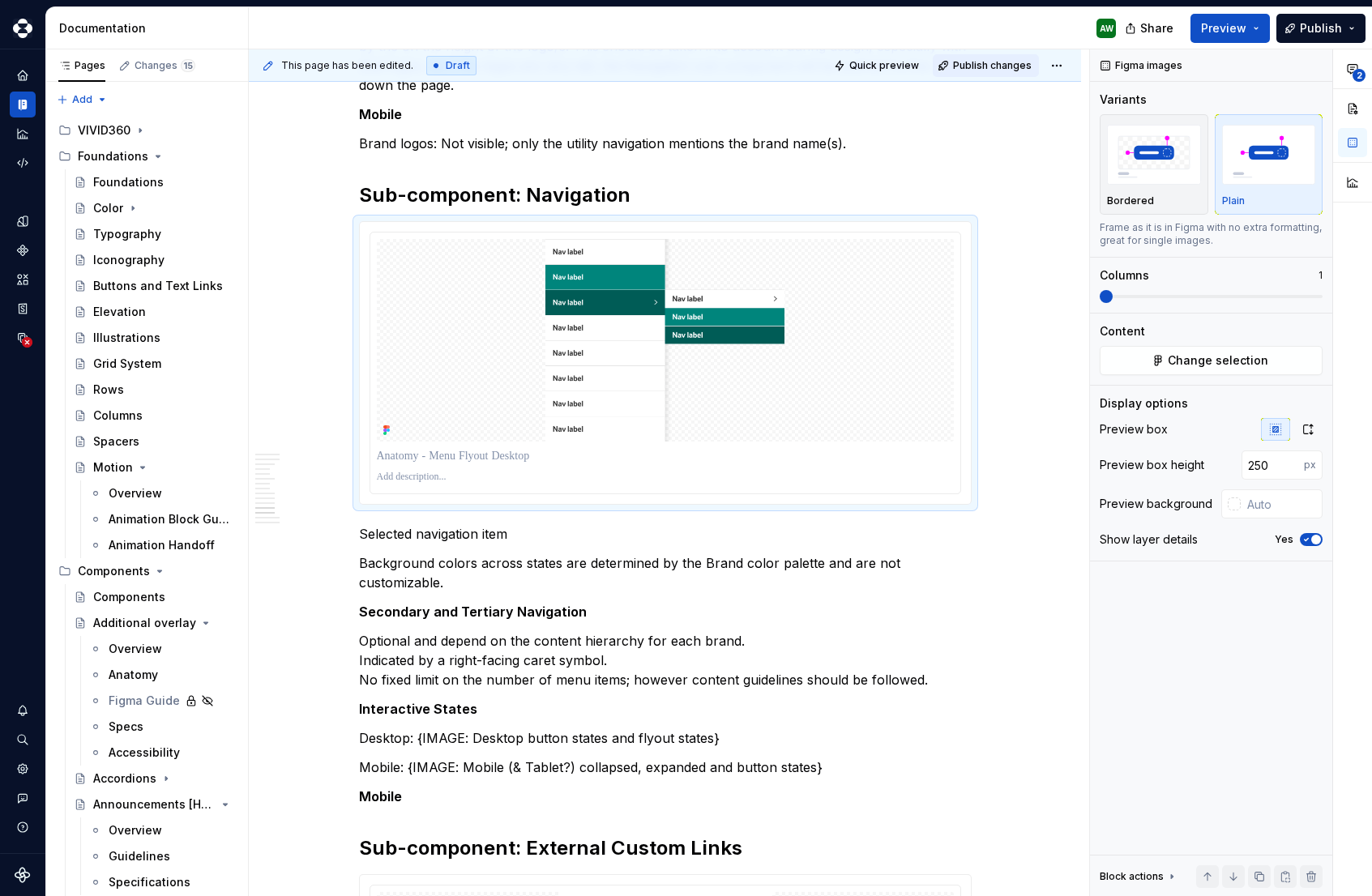
click at [995, 64] on span "Publish changes" at bounding box center [993, 65] width 79 height 13
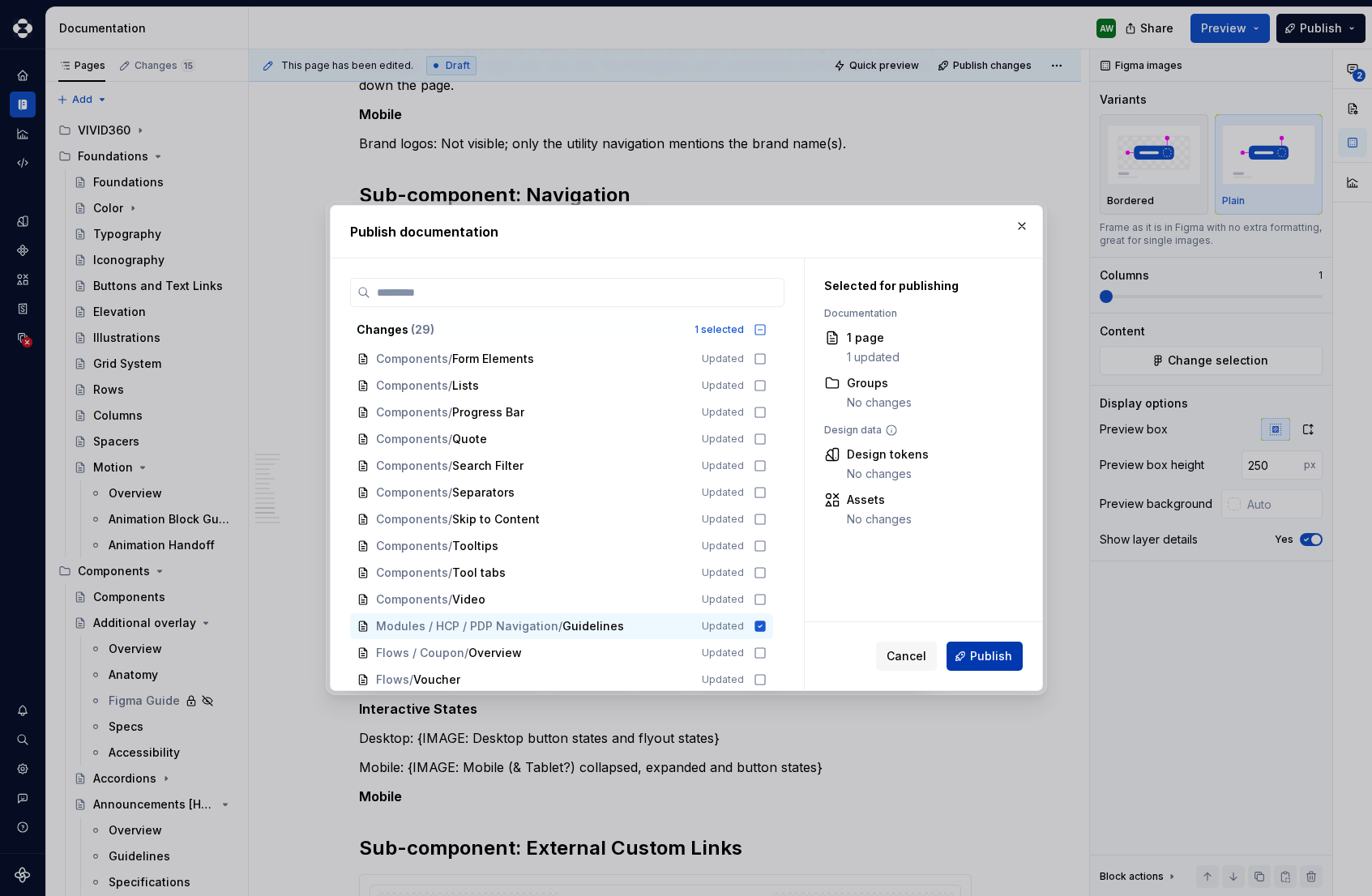
click at [993, 659] on span "Publish" at bounding box center [991, 656] width 43 height 16
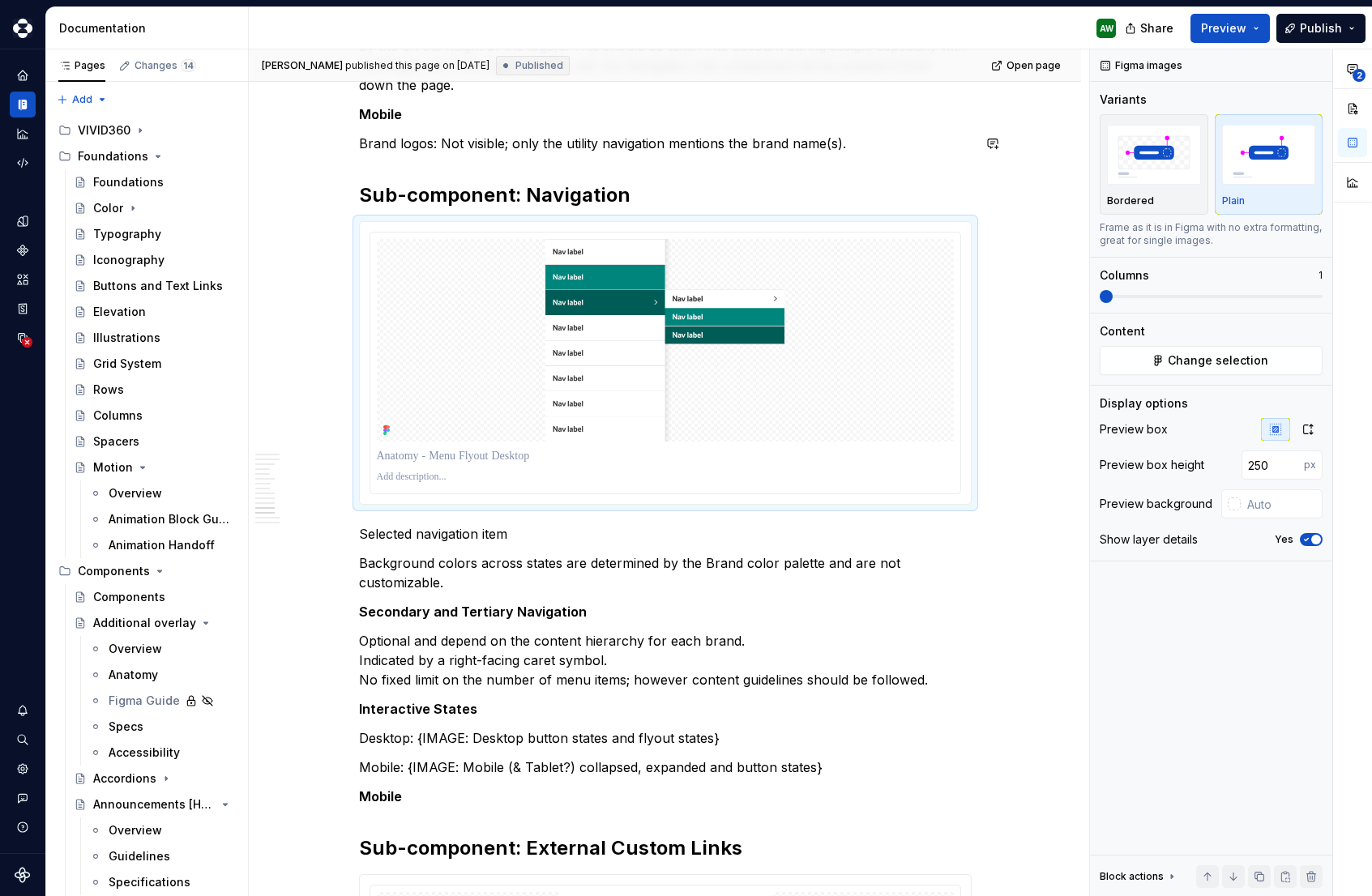
type textarea "*"
click at [1259, 468] on input "250" at bounding box center [1273, 465] width 63 height 30
type input "200"
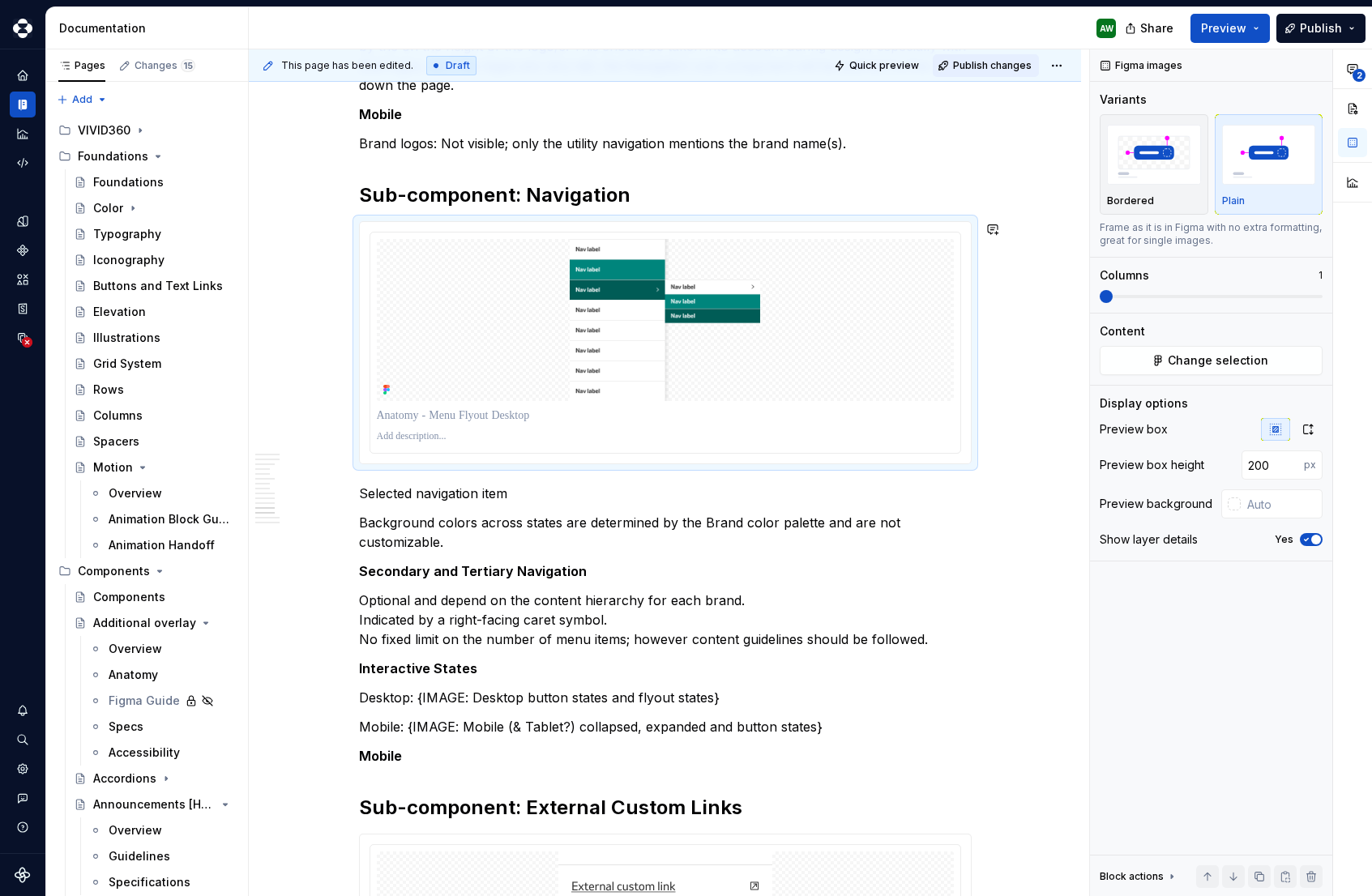
click at [1002, 69] on span "Publish changes" at bounding box center [993, 65] width 79 height 13
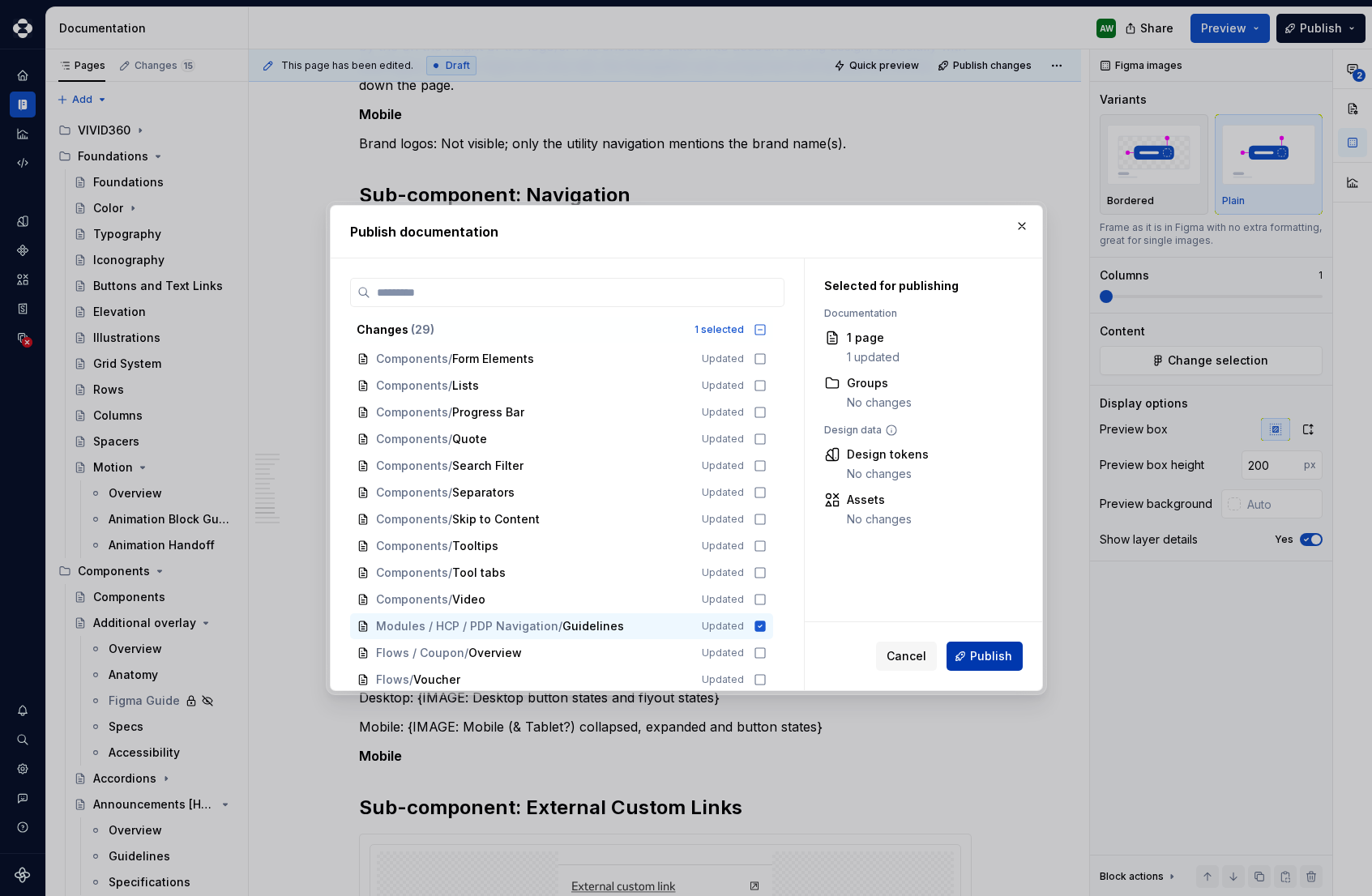
click at [1000, 654] on span "Publish" at bounding box center [991, 656] width 43 height 16
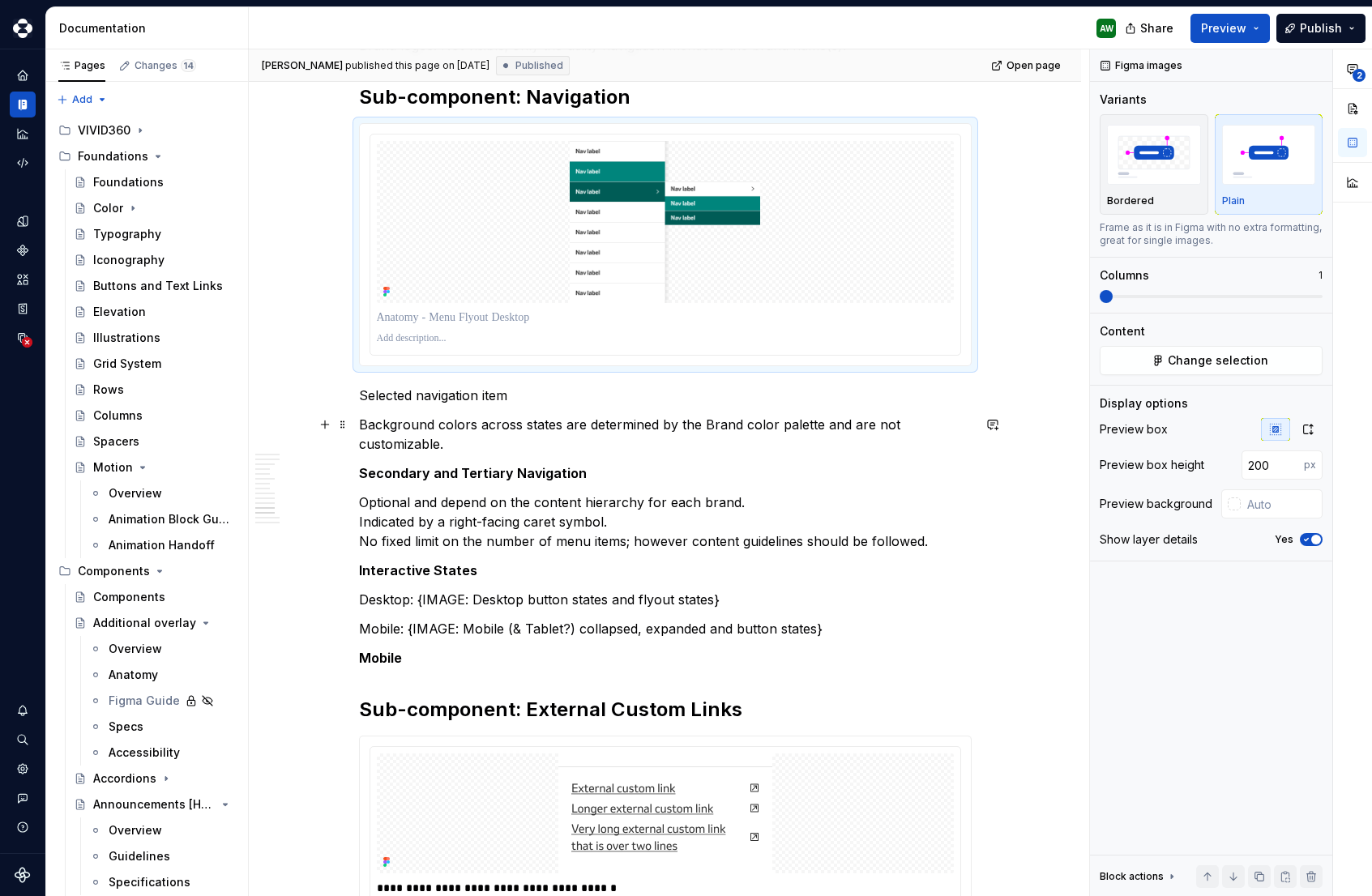
scroll to position [3479, 0]
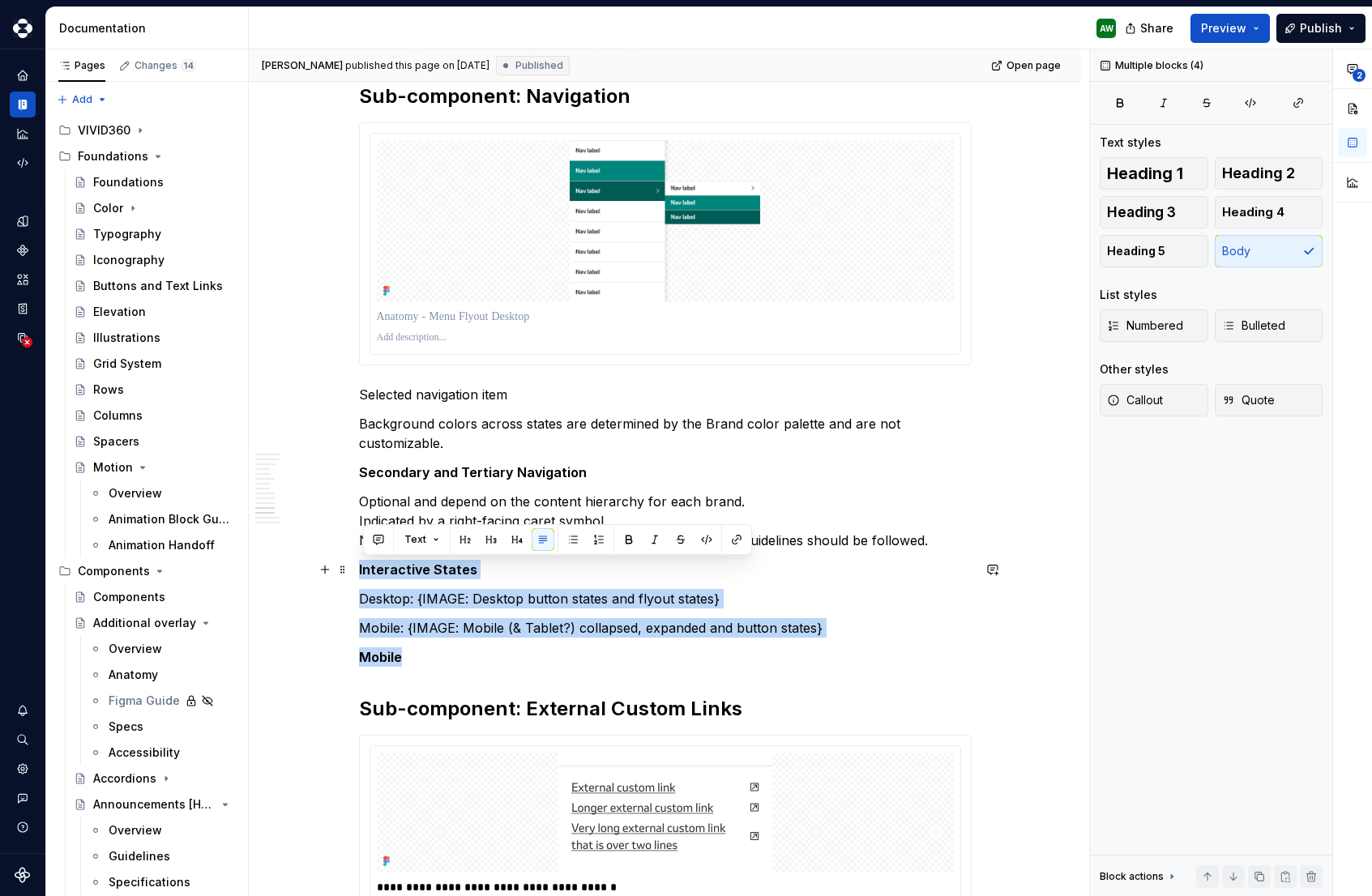
drag, startPoint x: 428, startPoint y: 658, endPoint x: 361, endPoint y: 575, distance: 106.7
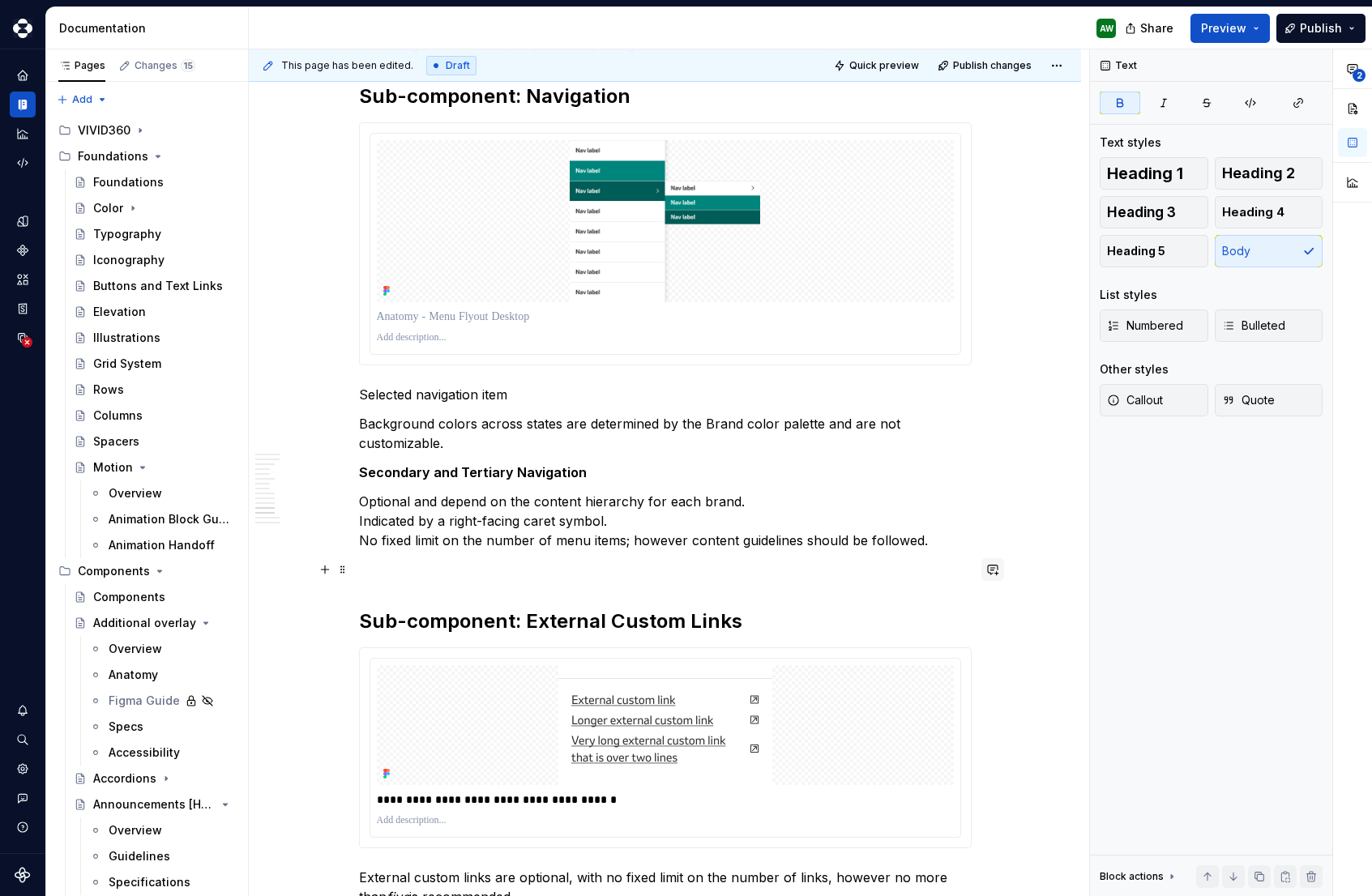
click at [996, 564] on button "button" at bounding box center [993, 570] width 23 height 23
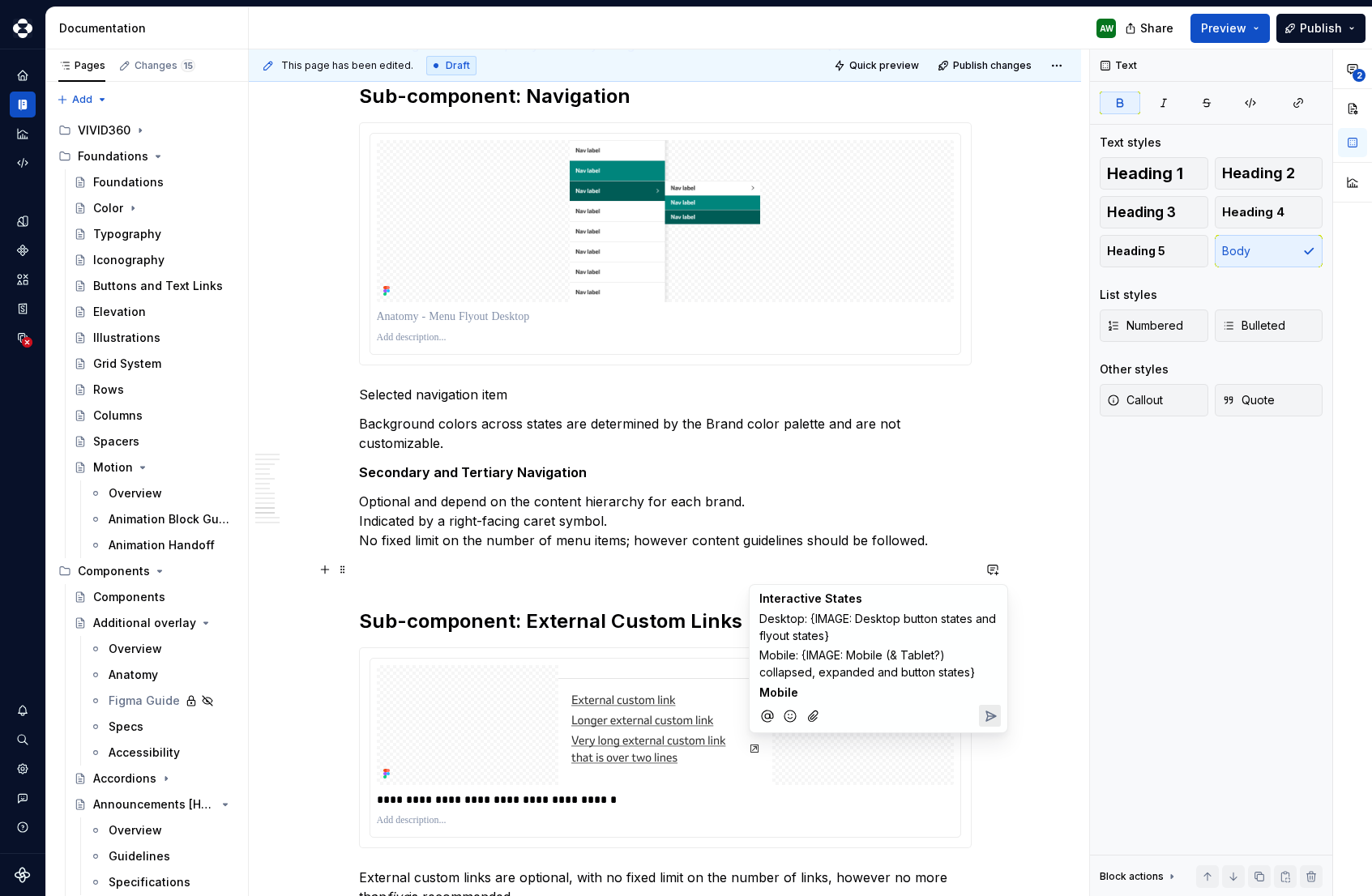
click at [986, 712] on icon "Send" at bounding box center [991, 716] width 10 height 10
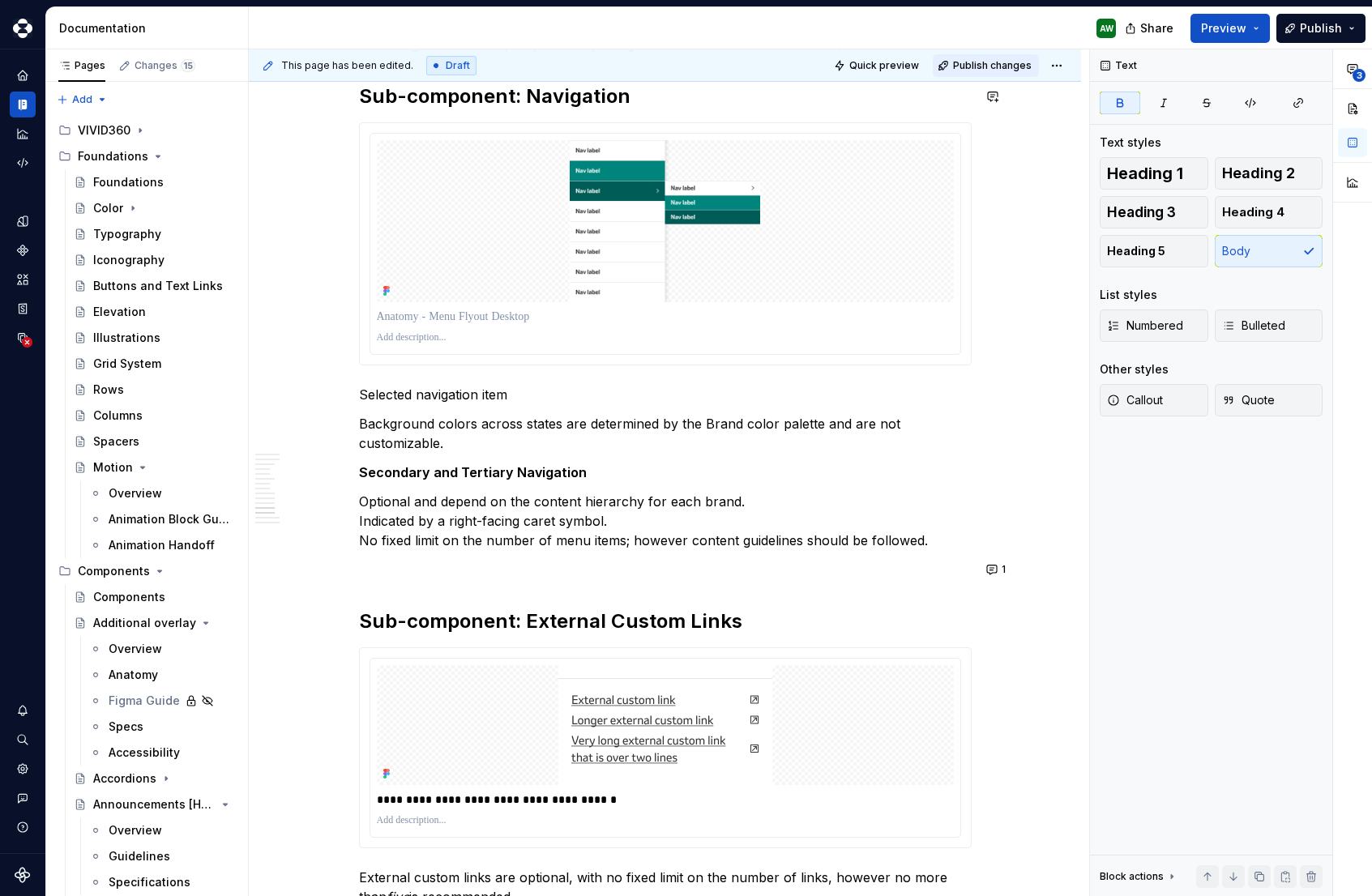
click at [984, 63] on span "Publish changes" at bounding box center [993, 65] width 79 height 13
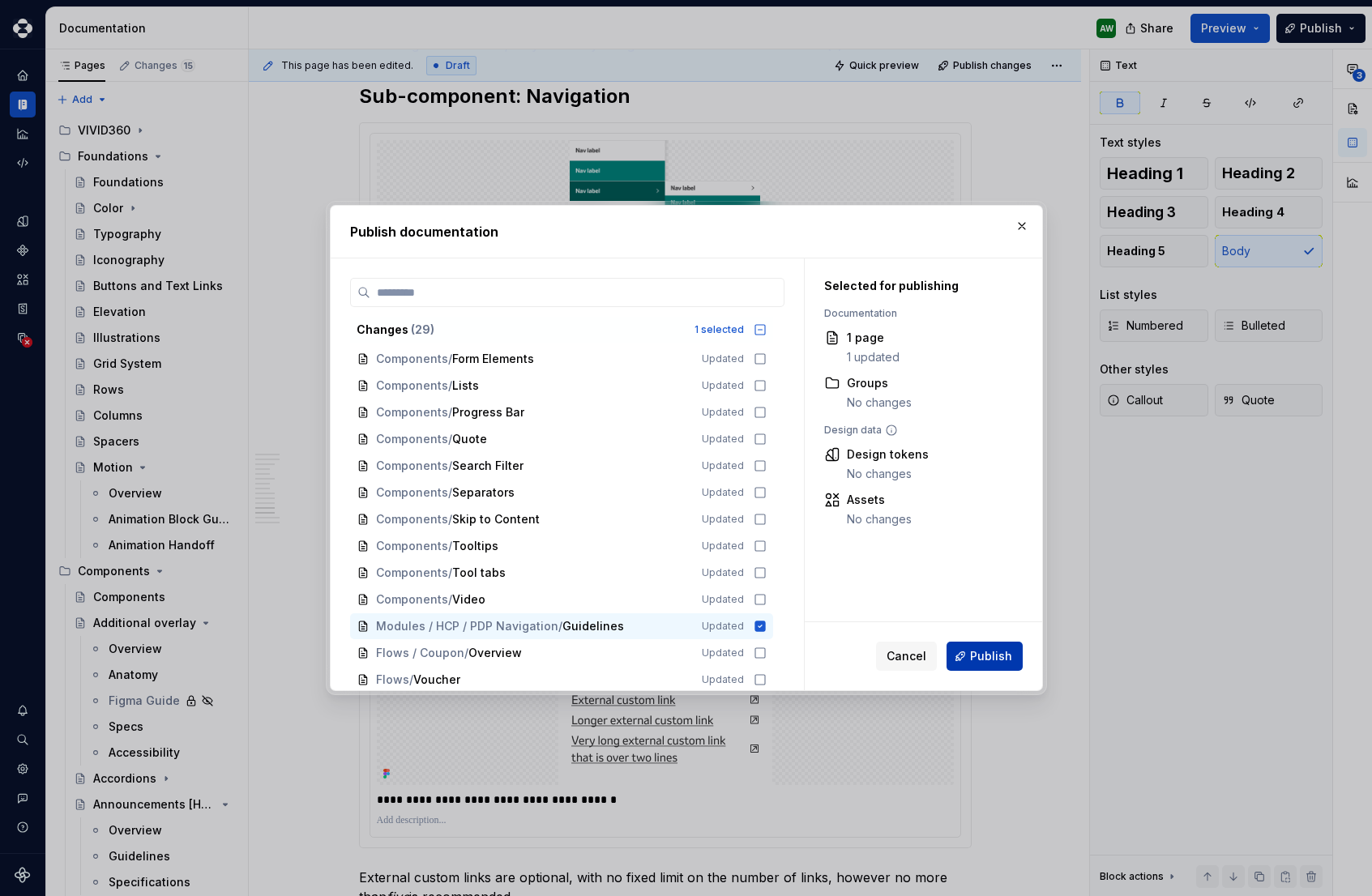
click at [973, 651] on span "Publish" at bounding box center [991, 656] width 43 height 16
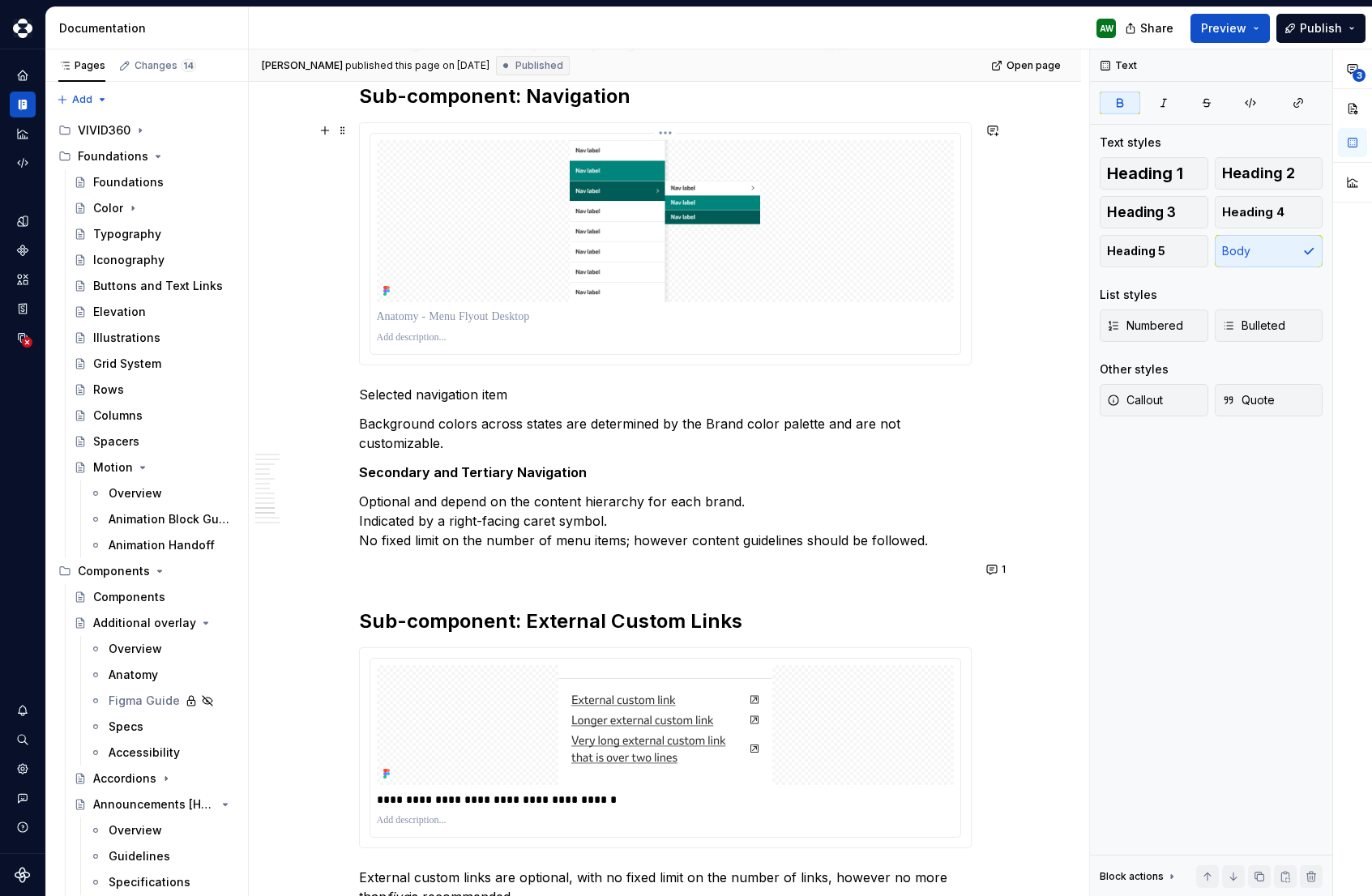
click at [840, 232] on img at bounding box center [665, 221] width 428 height 162
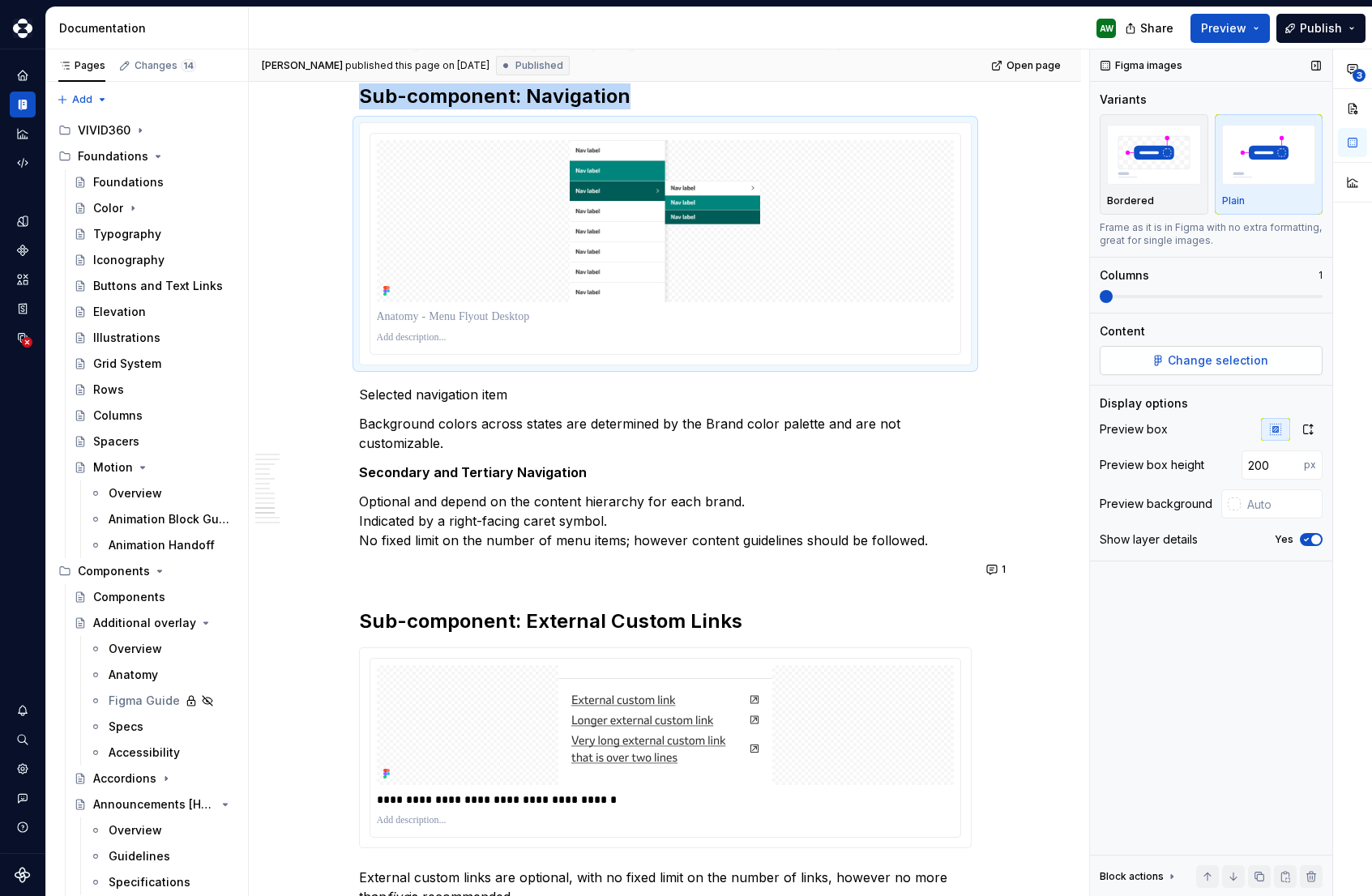
click at [1149, 354] on button "Change selection" at bounding box center [1211, 361] width 223 height 30
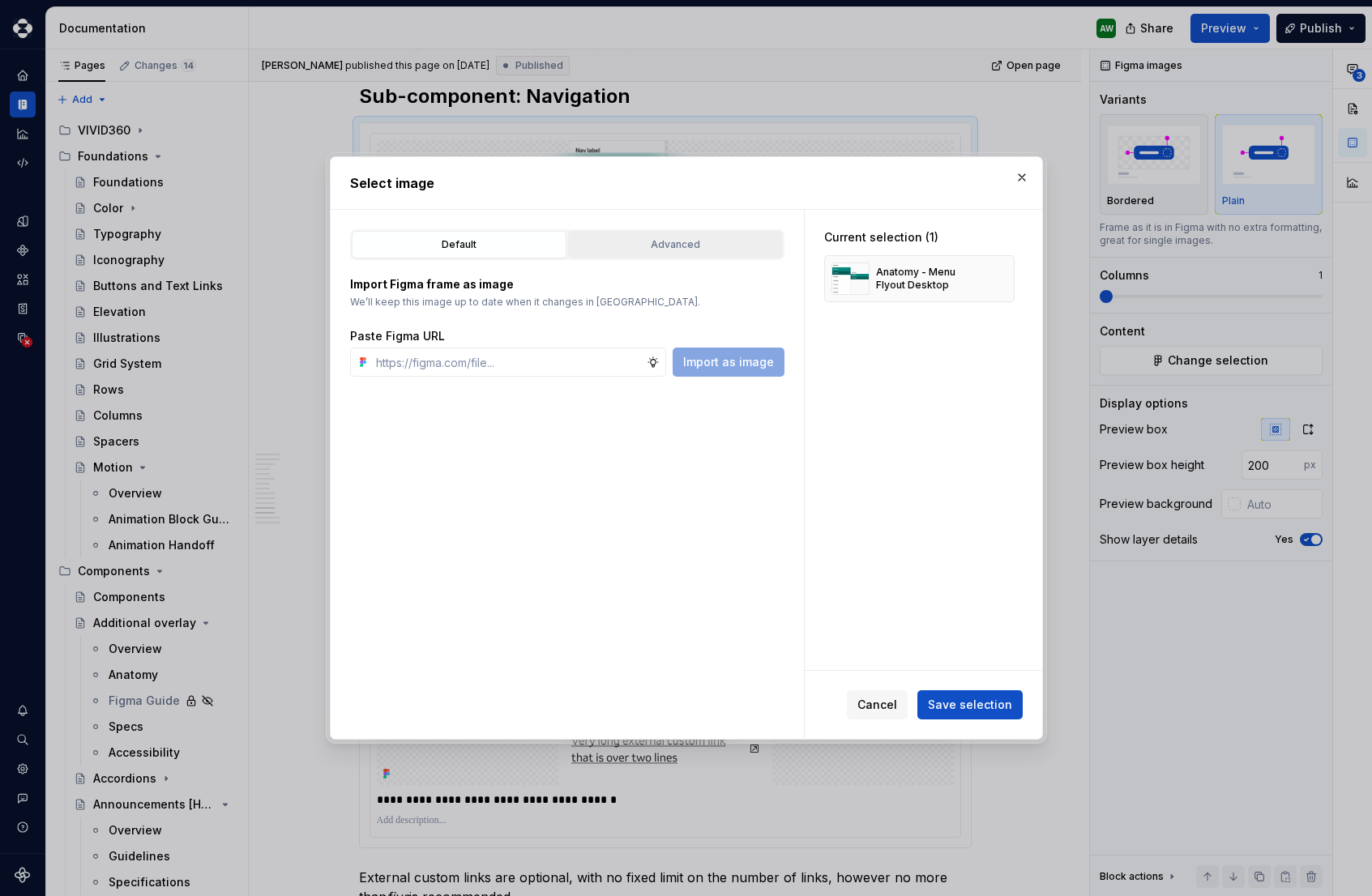
click at [652, 248] on div "Advanced" at bounding box center [676, 245] width 203 height 16
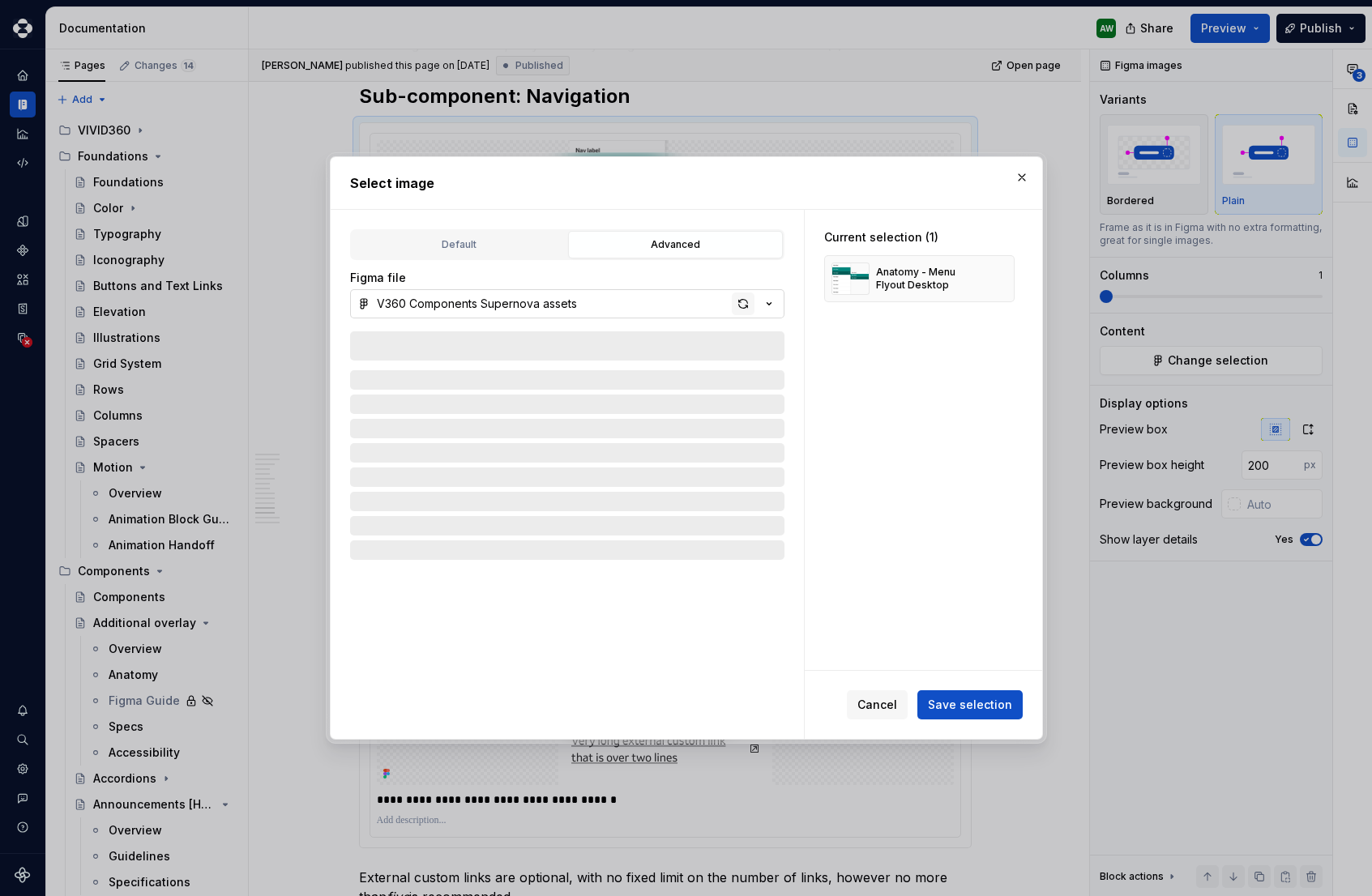
click at [741, 302] on div "button" at bounding box center [743, 304] width 23 height 23
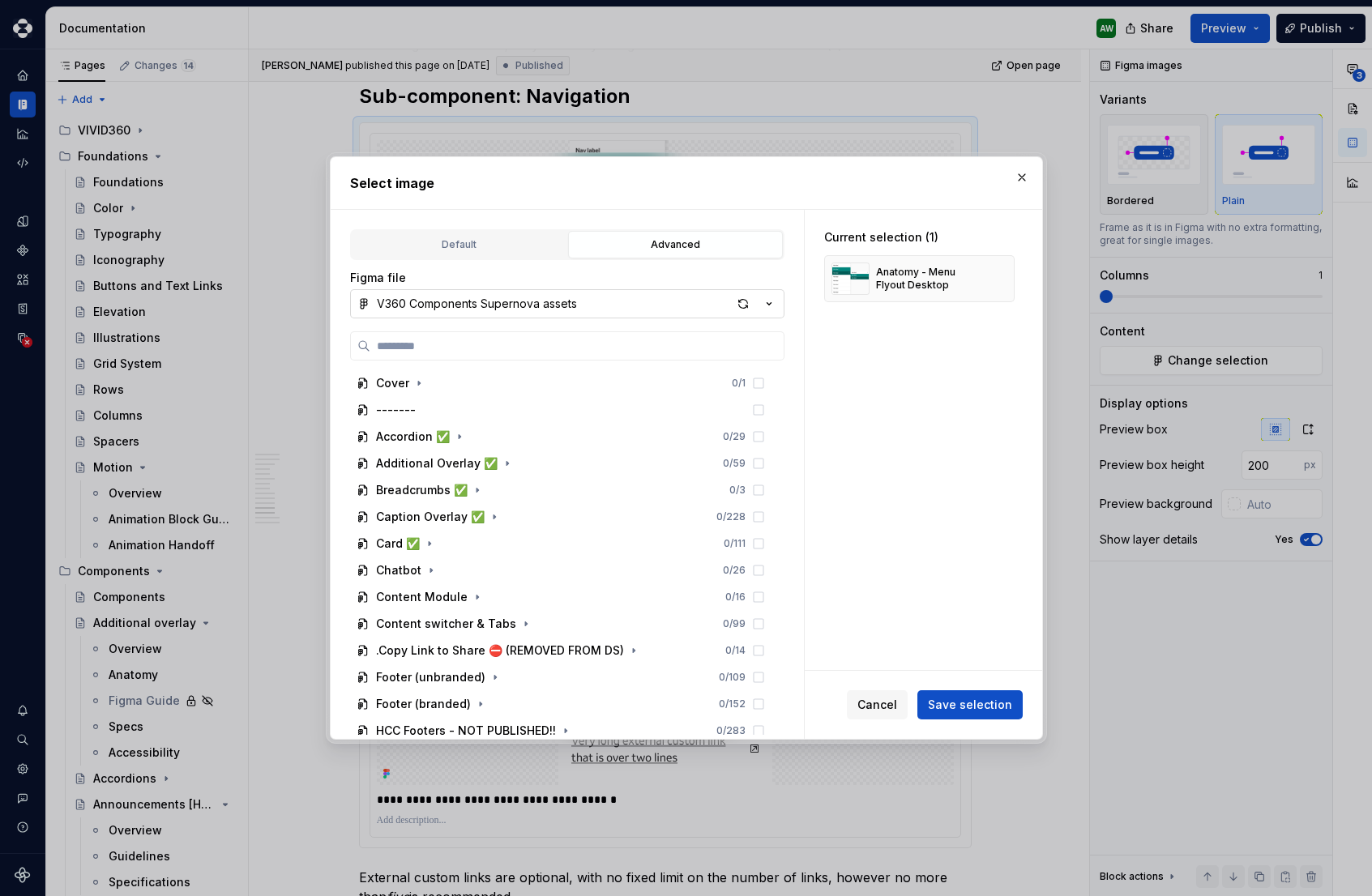
type textarea "*"
type input "***"
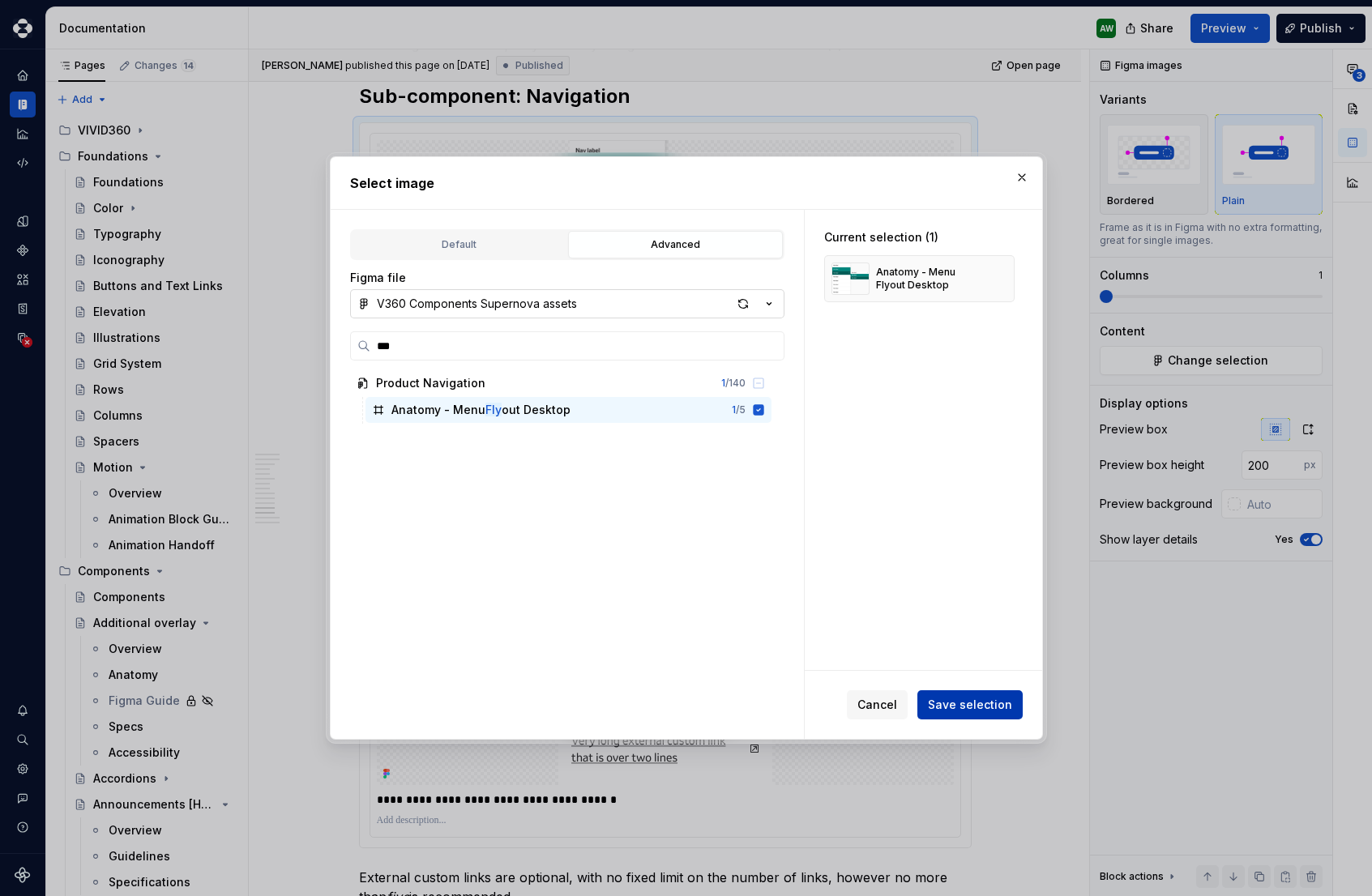
click at [943, 700] on span "Save selection" at bounding box center [970, 705] width 84 height 16
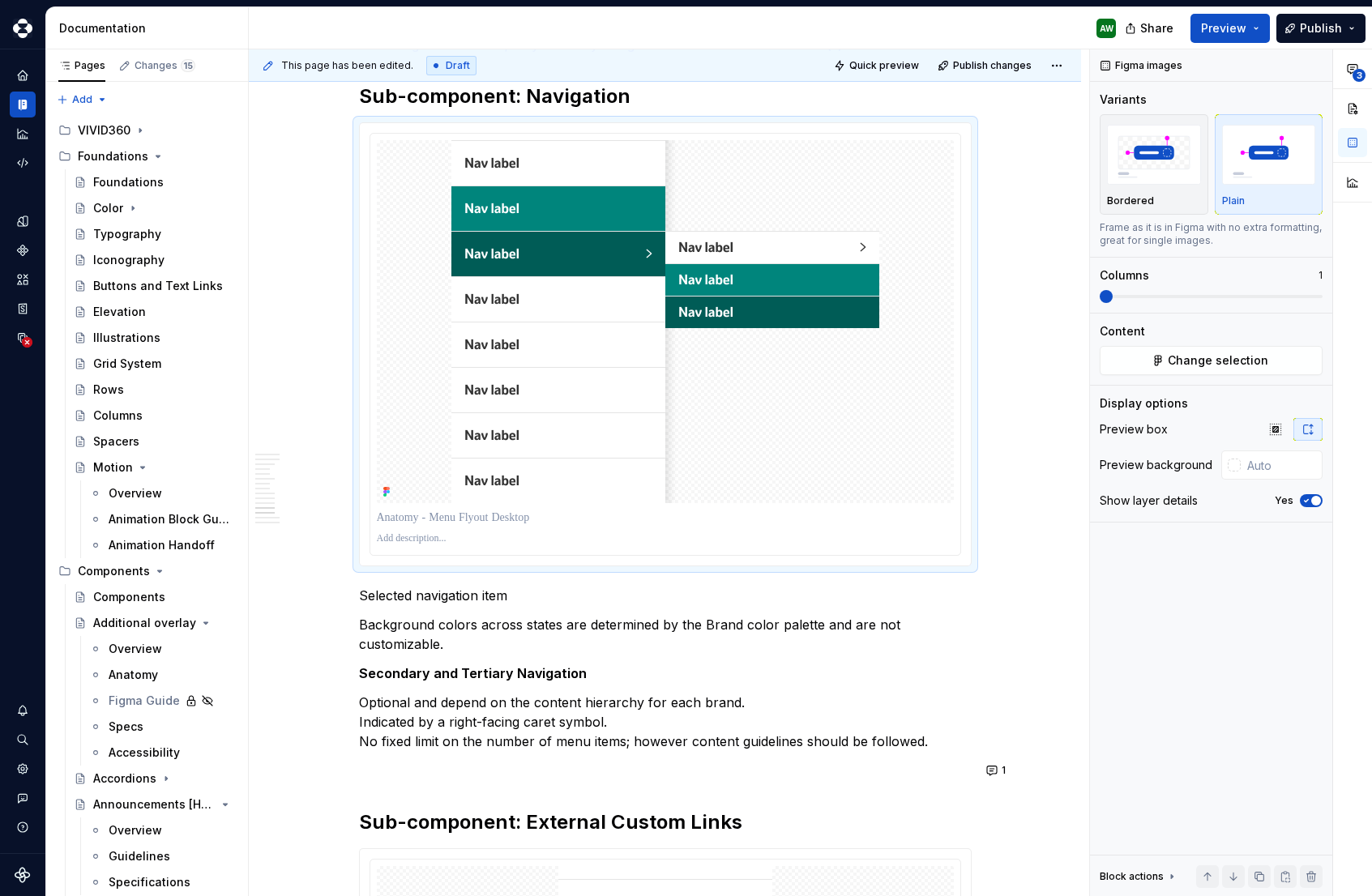
type textarea "*"
click at [436, 539] on p at bounding box center [665, 538] width 577 height 13
click at [443, 518] on p at bounding box center [665, 517] width 577 height 16
drag, startPoint x: 440, startPoint y: 518, endPoint x: 347, endPoint y: 501, distance: 94.5
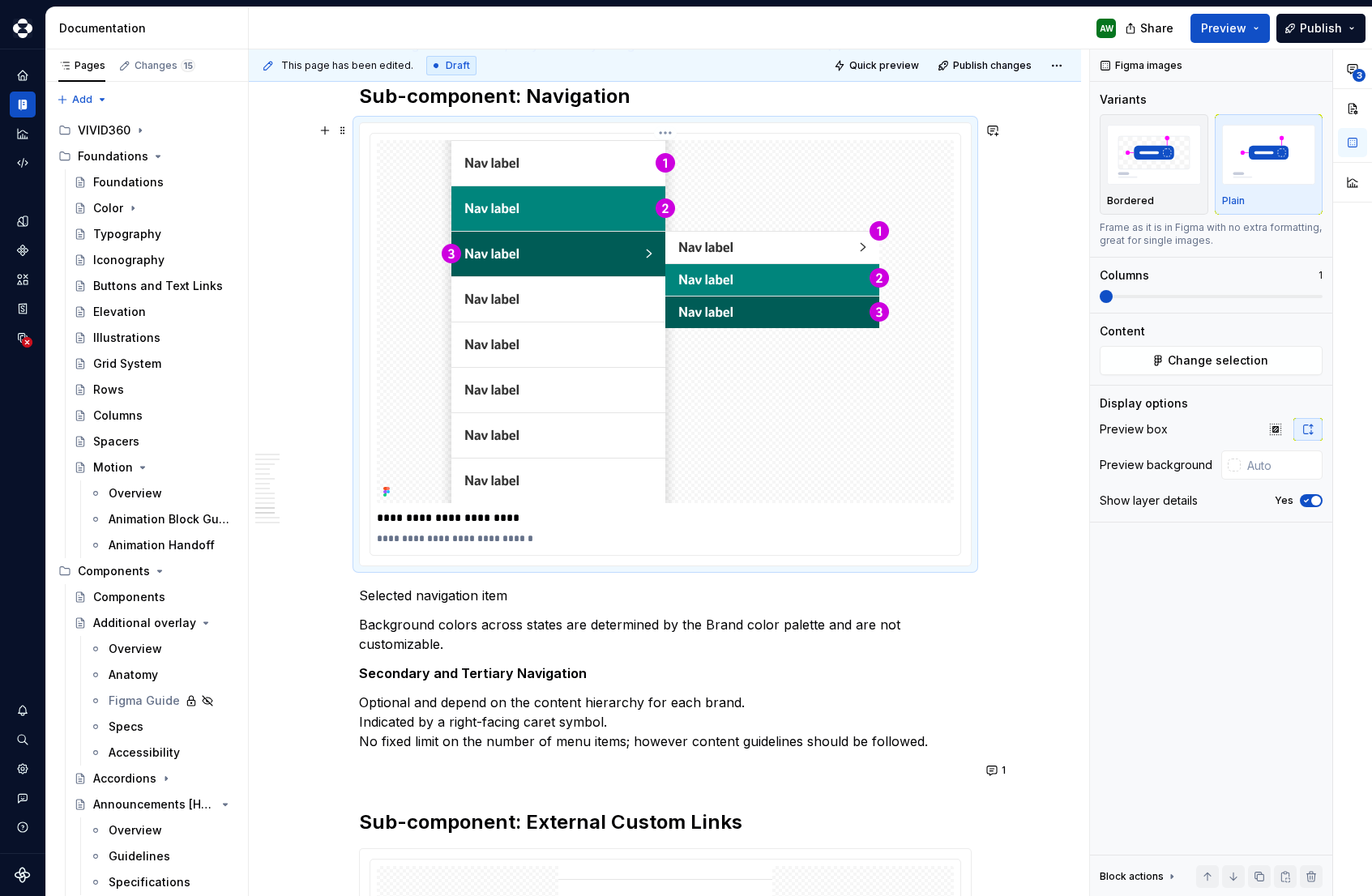
click at [456, 517] on p "**********" at bounding box center [665, 517] width 577 height 16
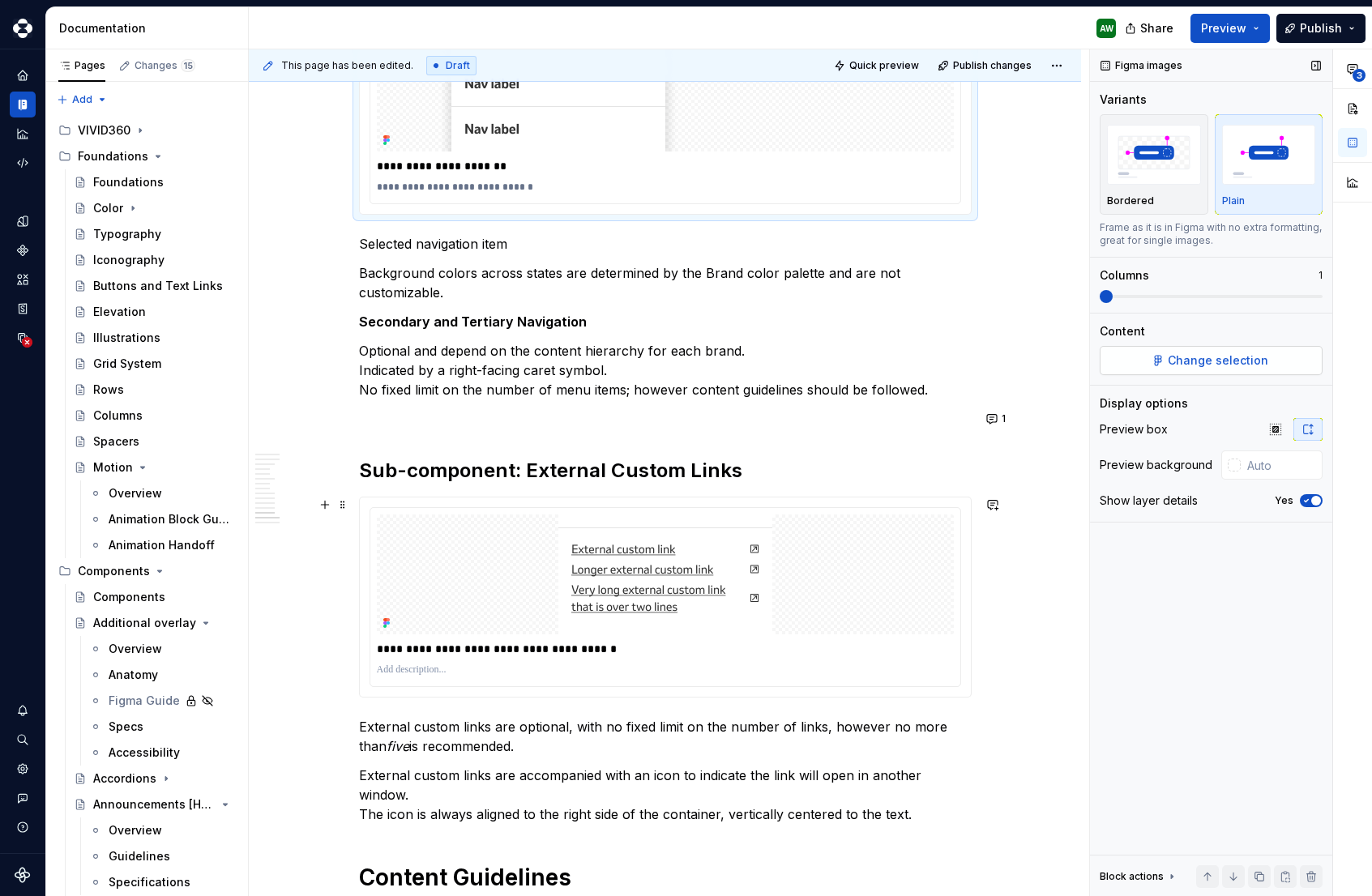
scroll to position [3798, 0]
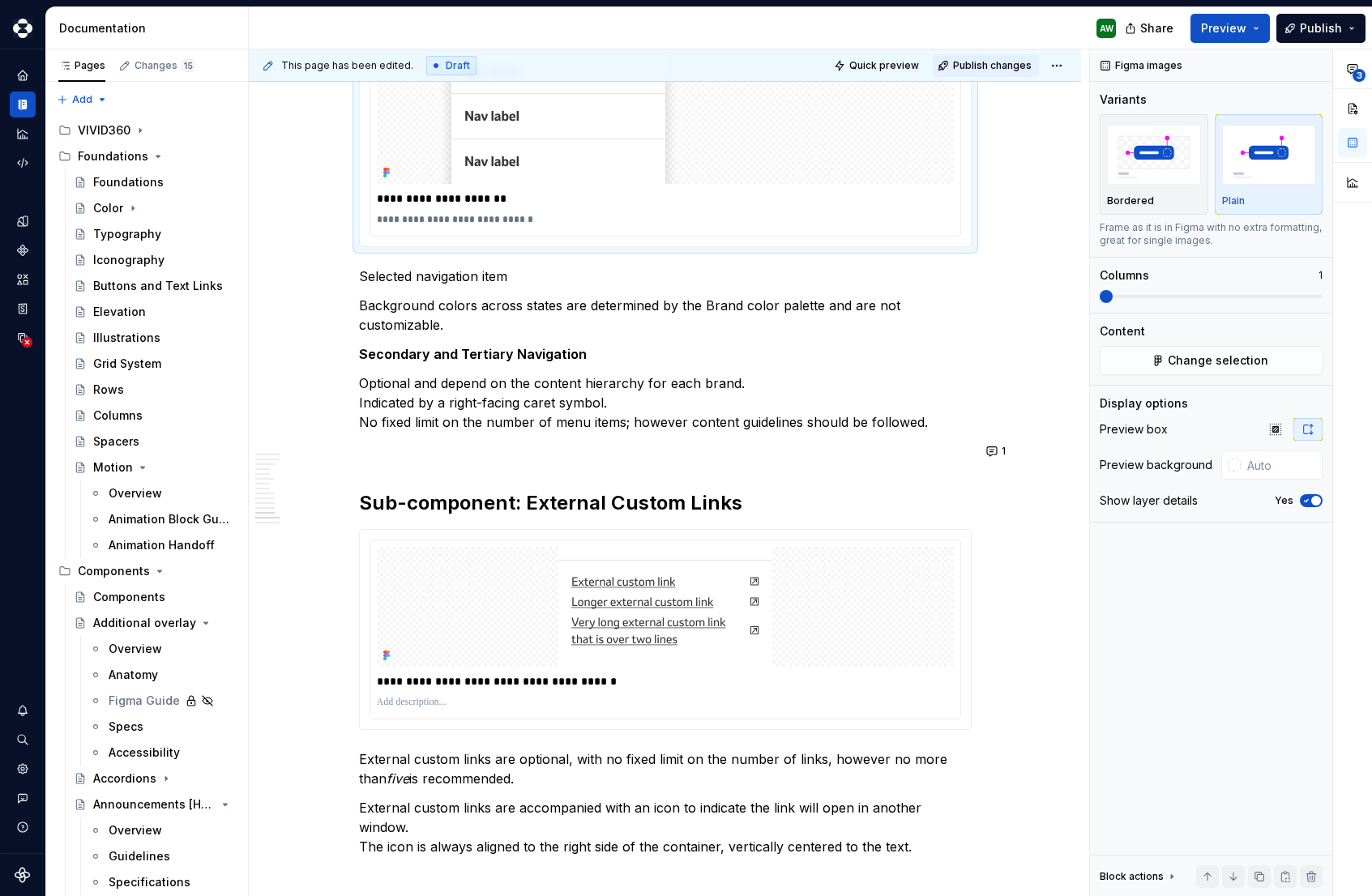
click at [998, 66] on span "Publish changes" at bounding box center [993, 65] width 79 height 13
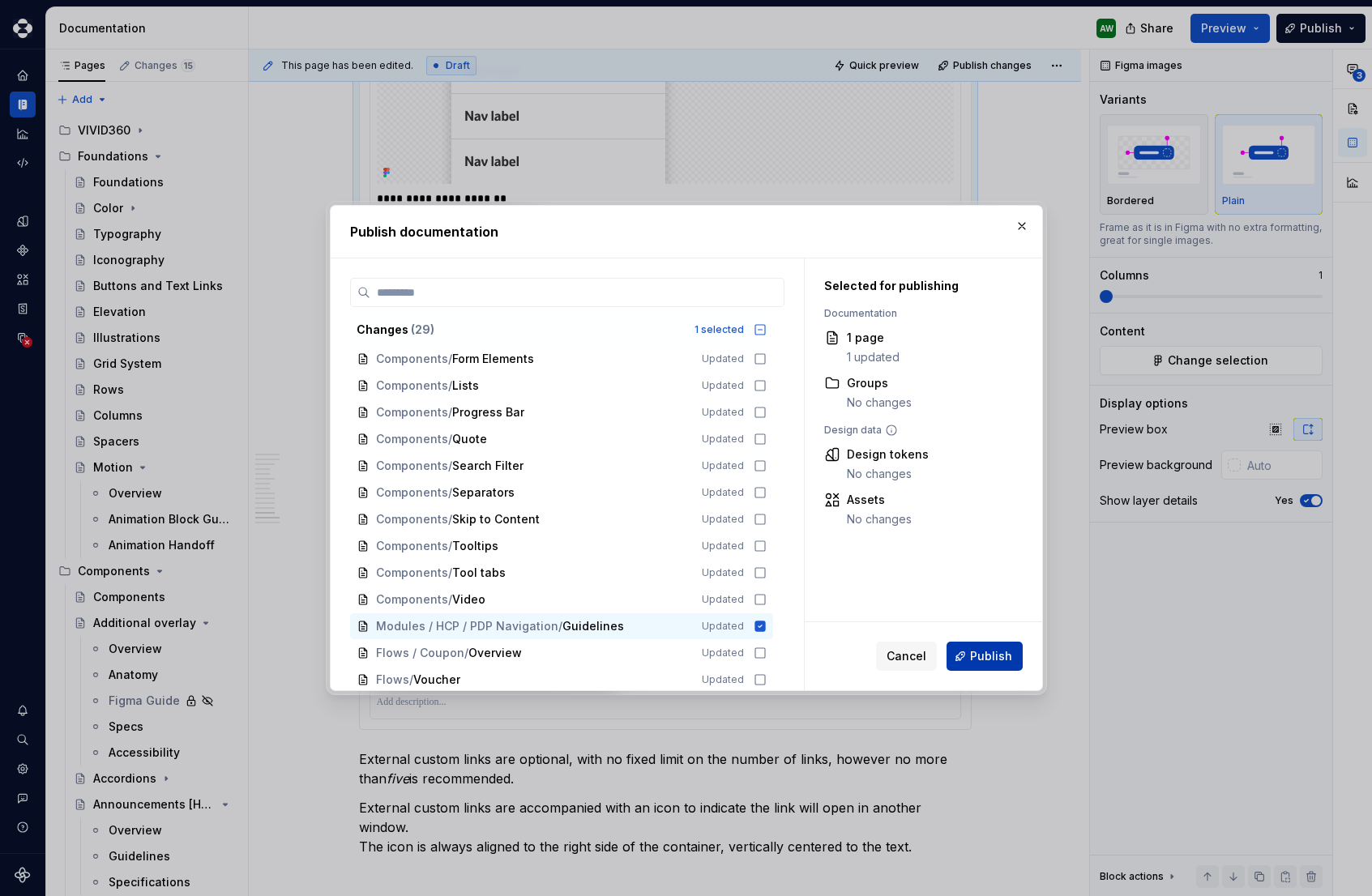
click at [980, 649] on span "Publish" at bounding box center [991, 656] width 43 height 16
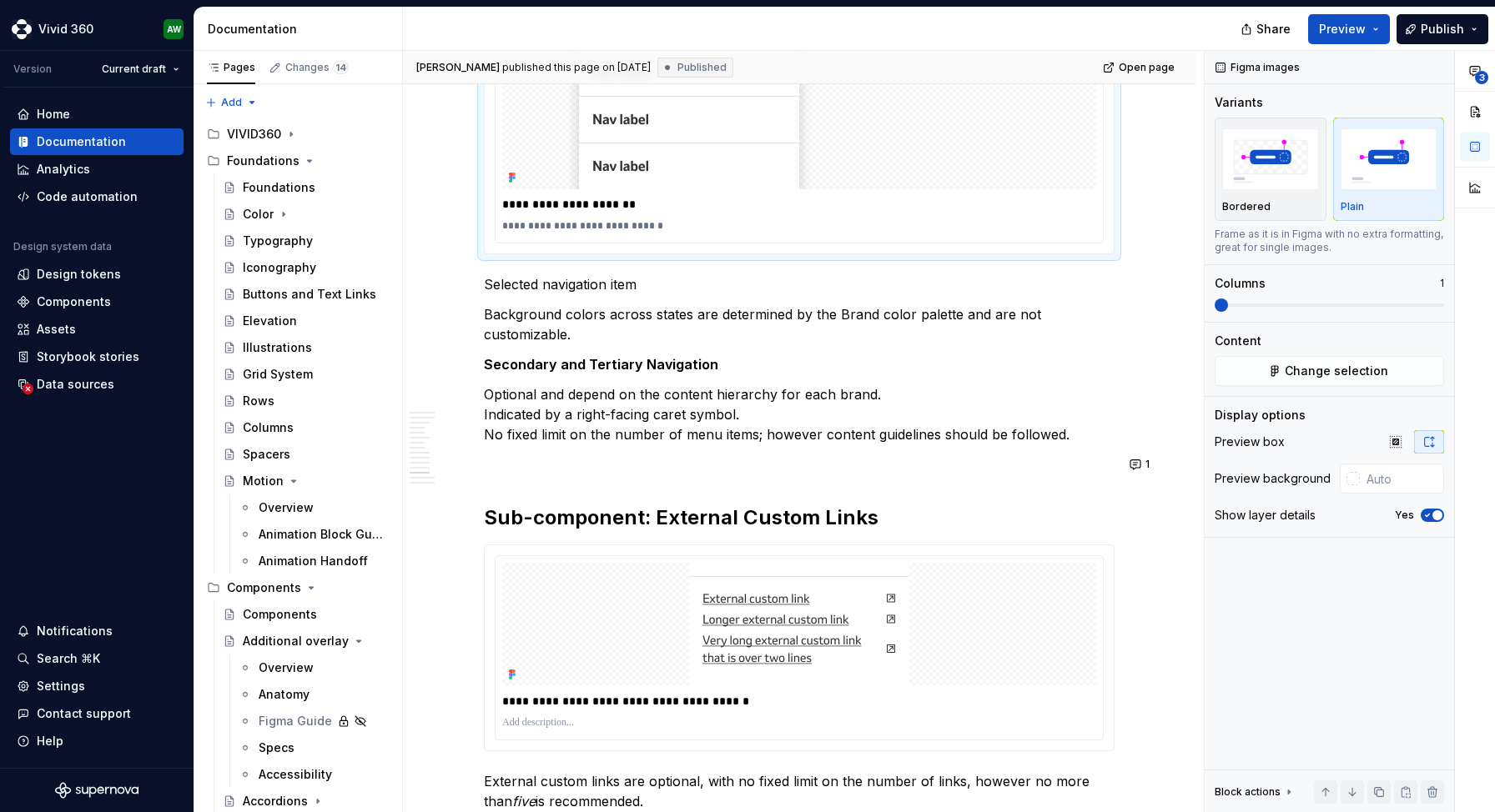
type textarea "*"
